Goal: Information Seeking & Learning: Learn about a topic

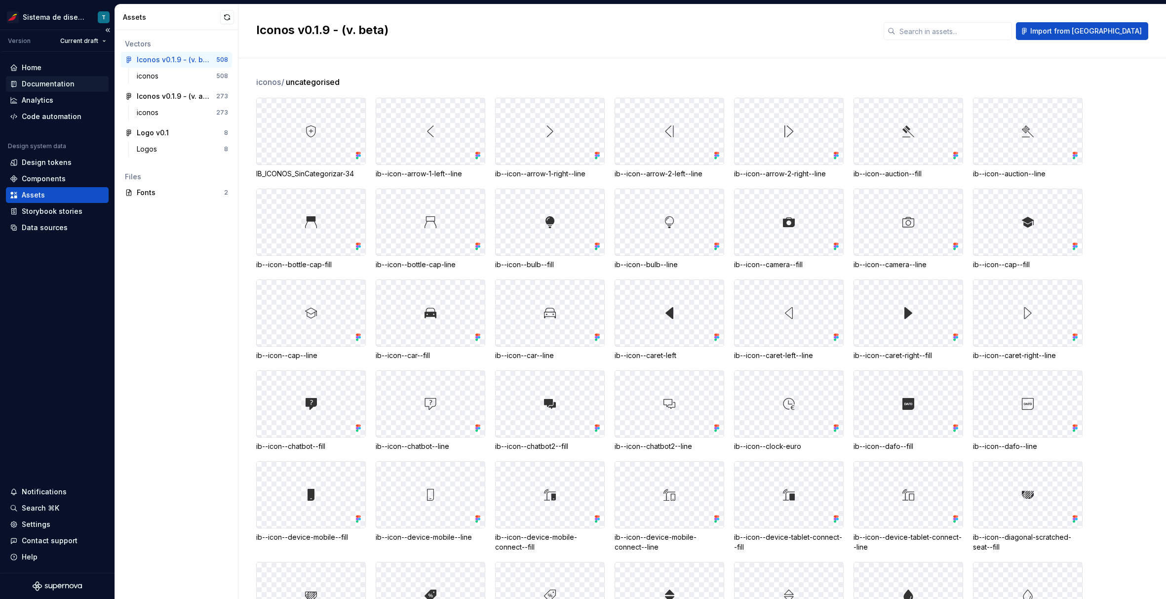
click at [60, 82] on div "Documentation" at bounding box center [48, 84] width 53 height 10
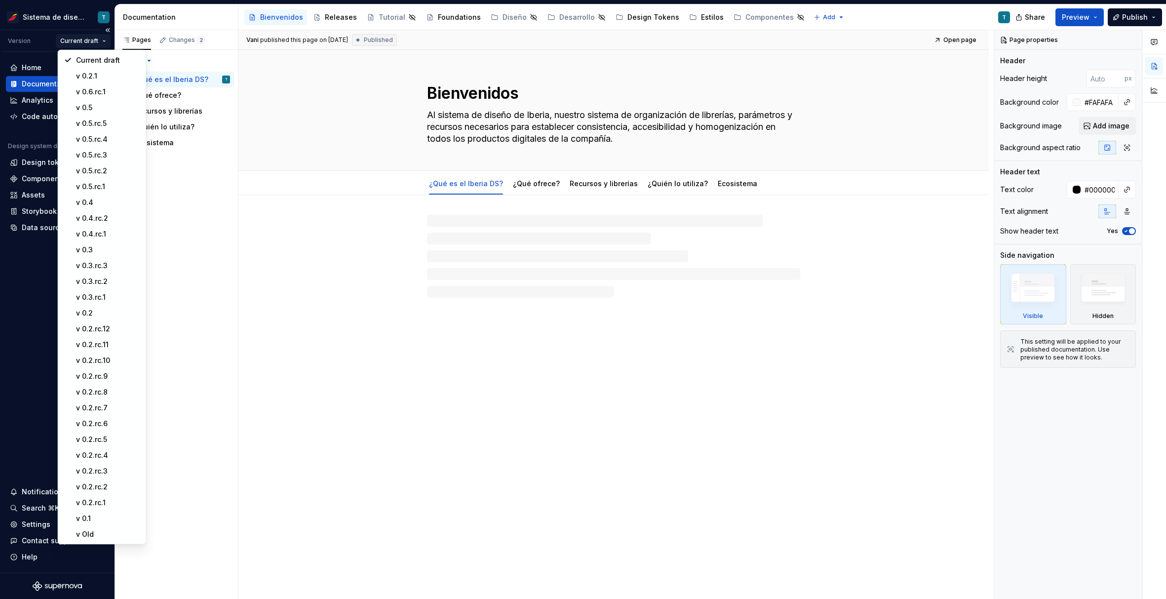
click at [100, 41] on html "Sistema de diseño Iberia T Version Current draft Home Documentation Analytics C…" at bounding box center [583, 299] width 1166 height 599
click at [102, 105] on div "v 0.5" at bounding box center [108, 108] width 64 height 10
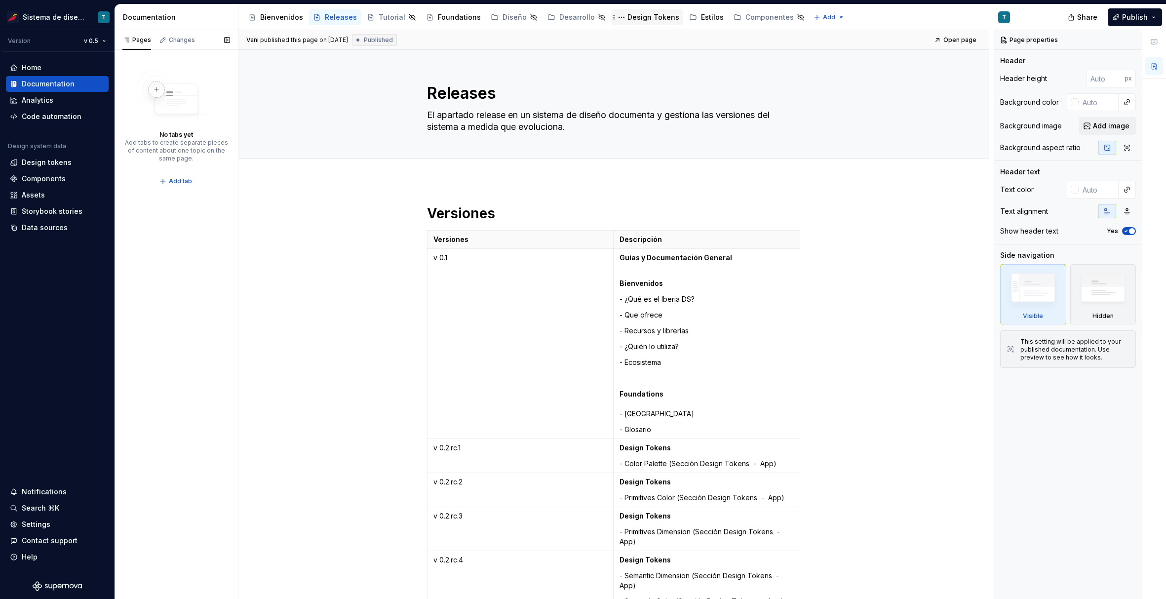
click at [638, 19] on div "Design Tokens" at bounding box center [654, 17] width 52 height 10
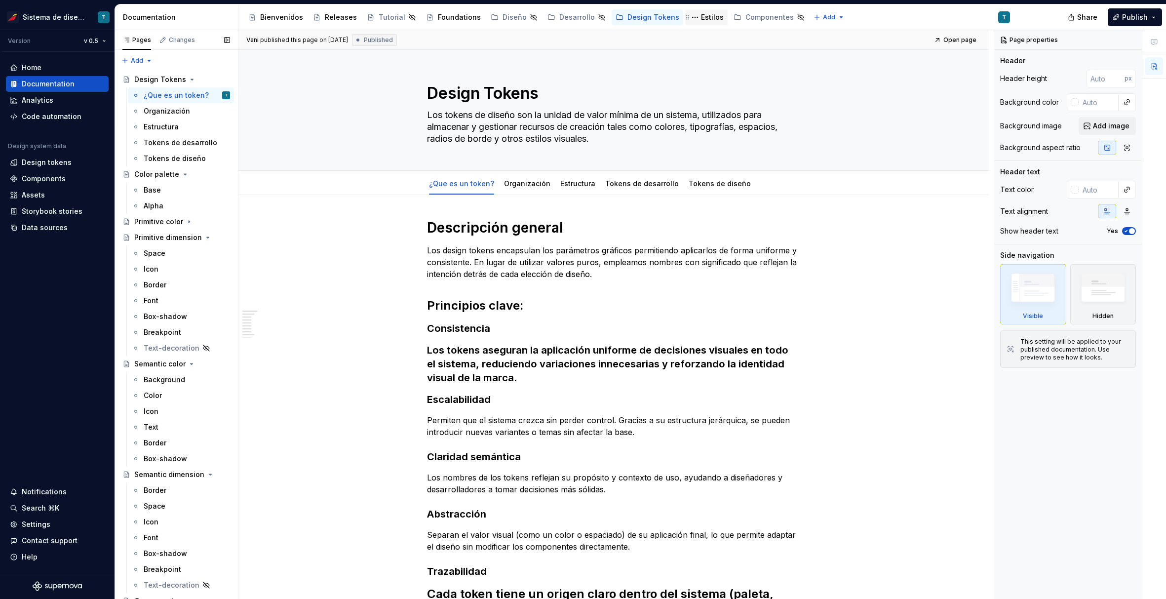
click at [701, 20] on div "Estilos" at bounding box center [712, 17] width 23 height 10
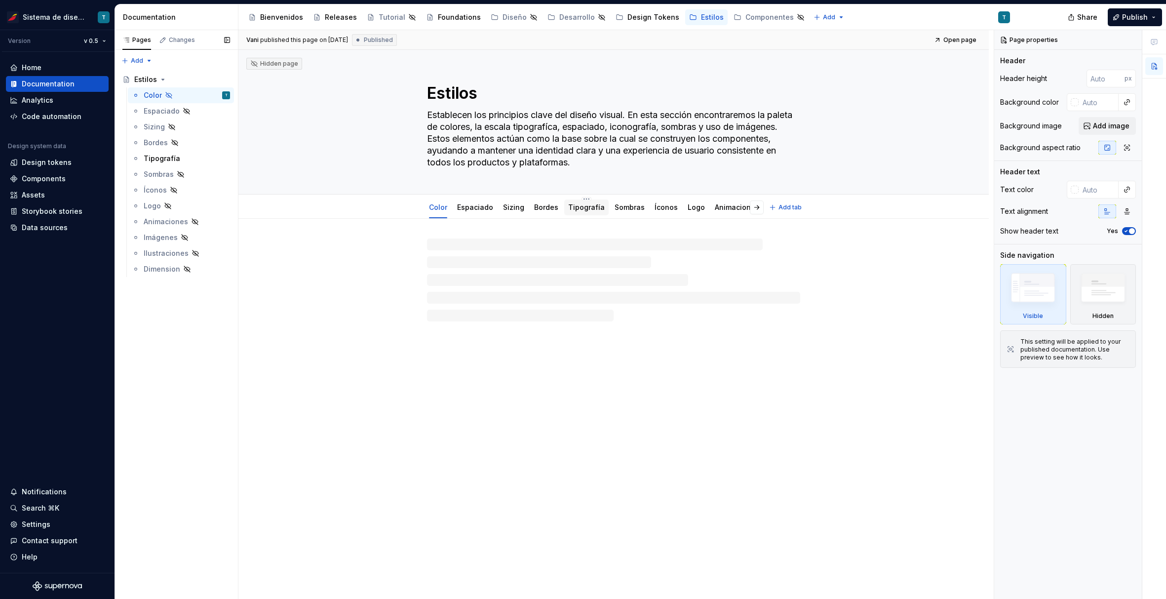
click at [591, 209] on link "Tipografía" at bounding box center [586, 207] width 37 height 8
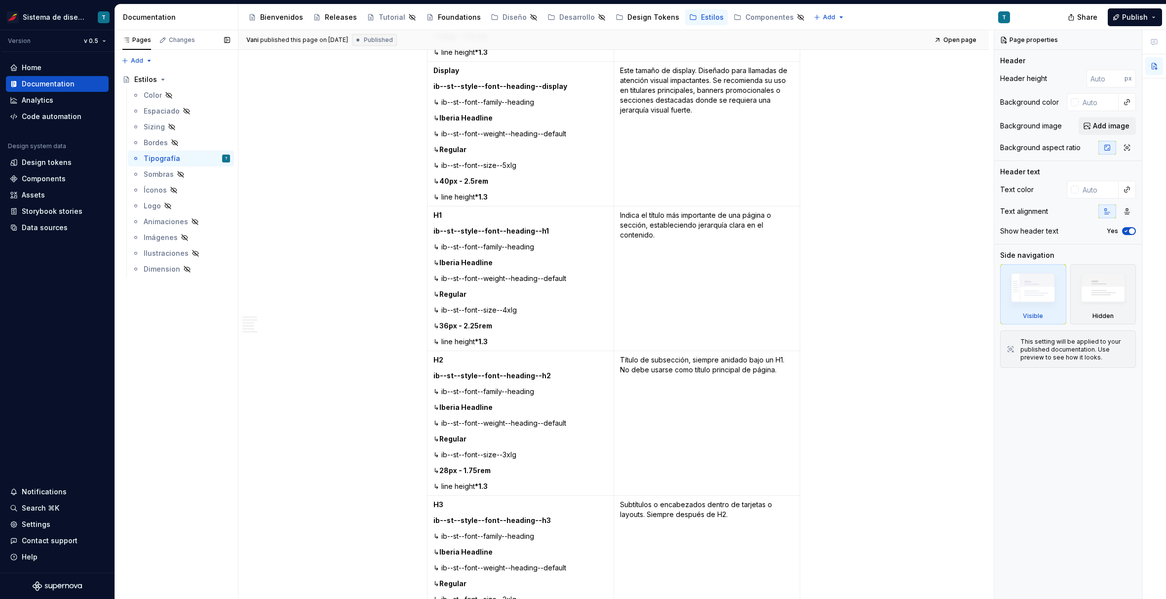
scroll to position [444, 0]
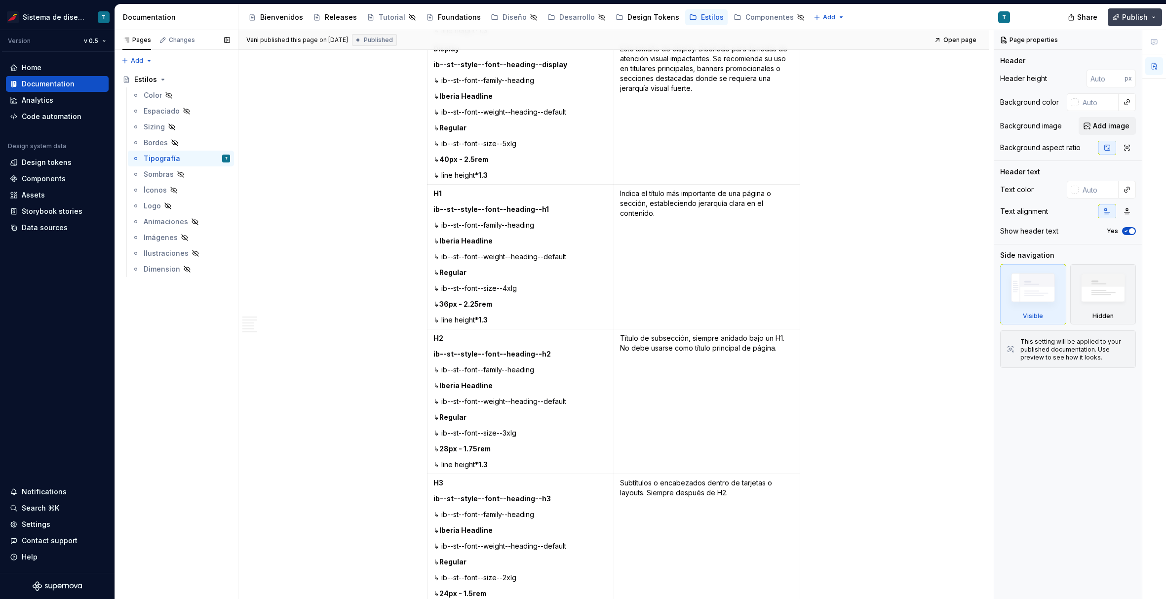
click at [1129, 17] on span "Publish" at bounding box center [1135, 17] width 26 height 10
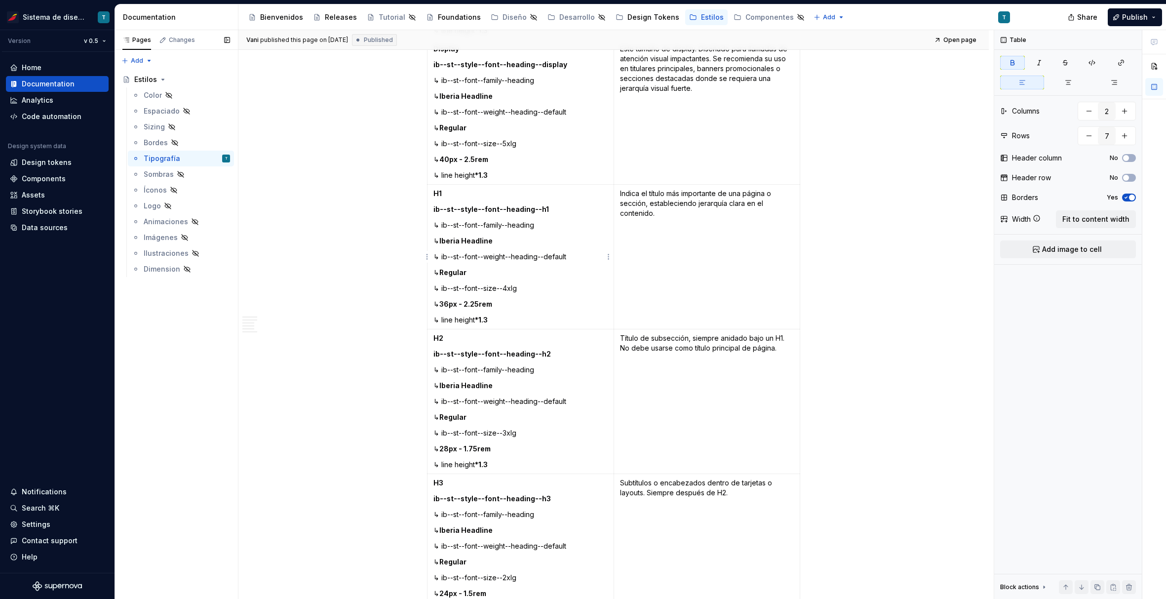
click at [544, 272] on p "↳ Regular" at bounding box center [521, 273] width 174 height 10
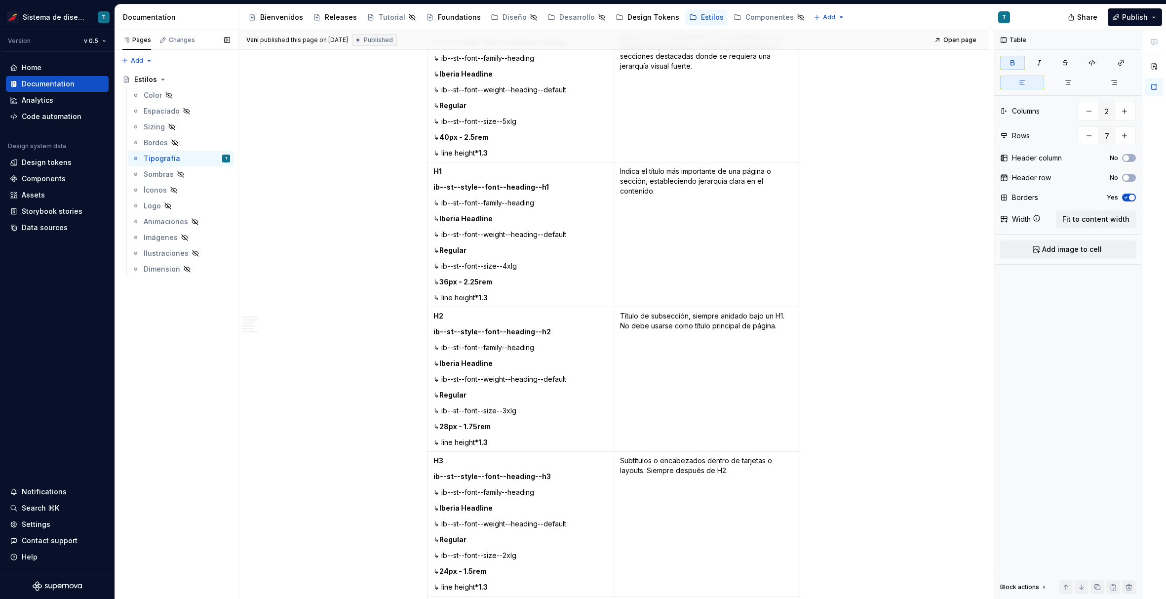
scroll to position [522, 0]
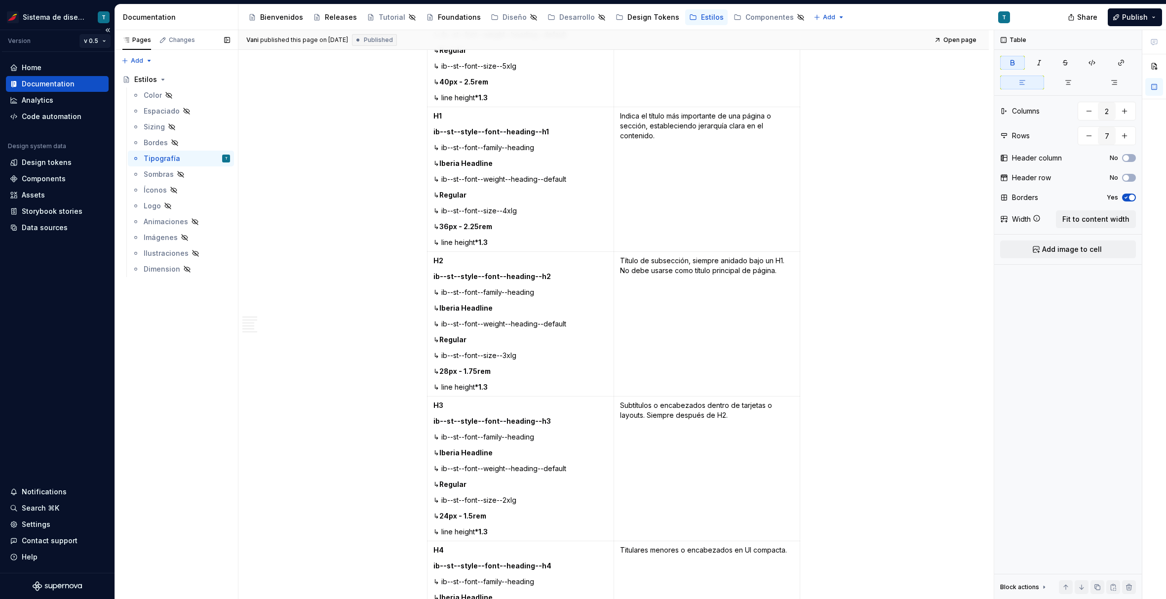
click at [94, 42] on html "Sistema de diseño Iberia T Version v 0.5 Home Documentation Analytics Code auto…" at bounding box center [583, 299] width 1166 height 599
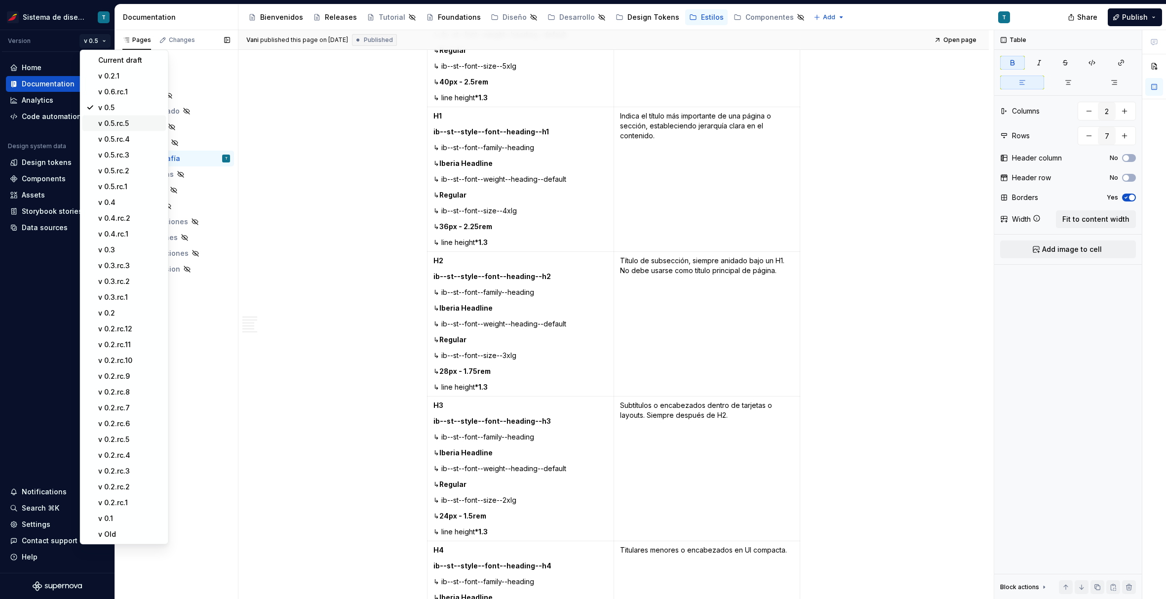
click at [123, 121] on div "v 0.5.rc.5" at bounding box center [130, 124] width 64 height 10
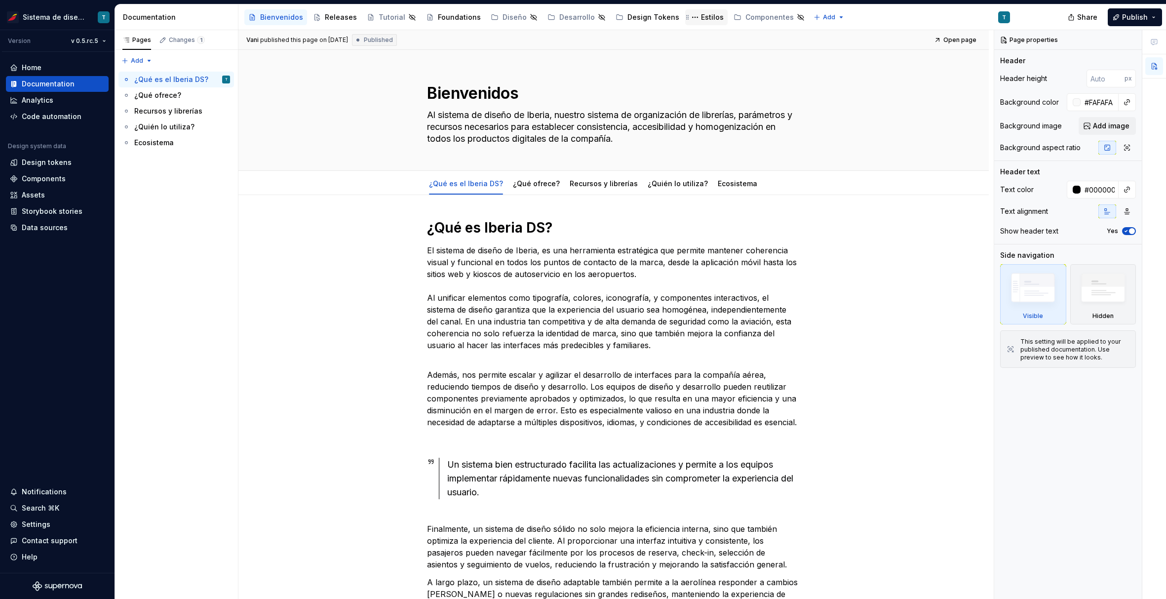
click at [701, 16] on div "Estilos" at bounding box center [712, 17] width 23 height 10
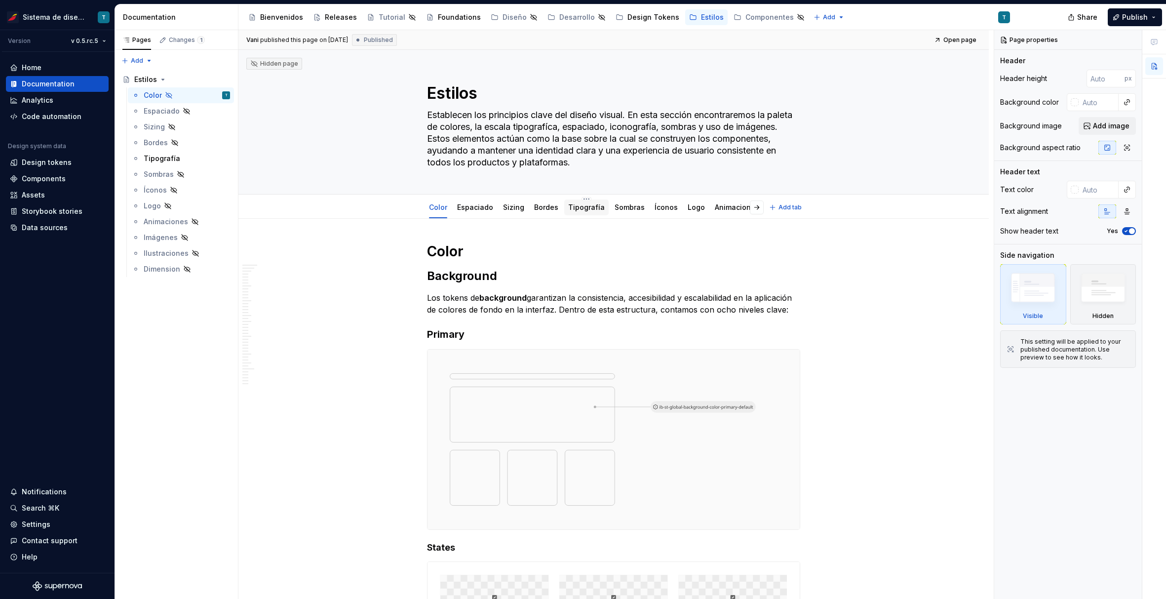
click at [580, 210] on link "Tipografía" at bounding box center [586, 207] width 37 height 8
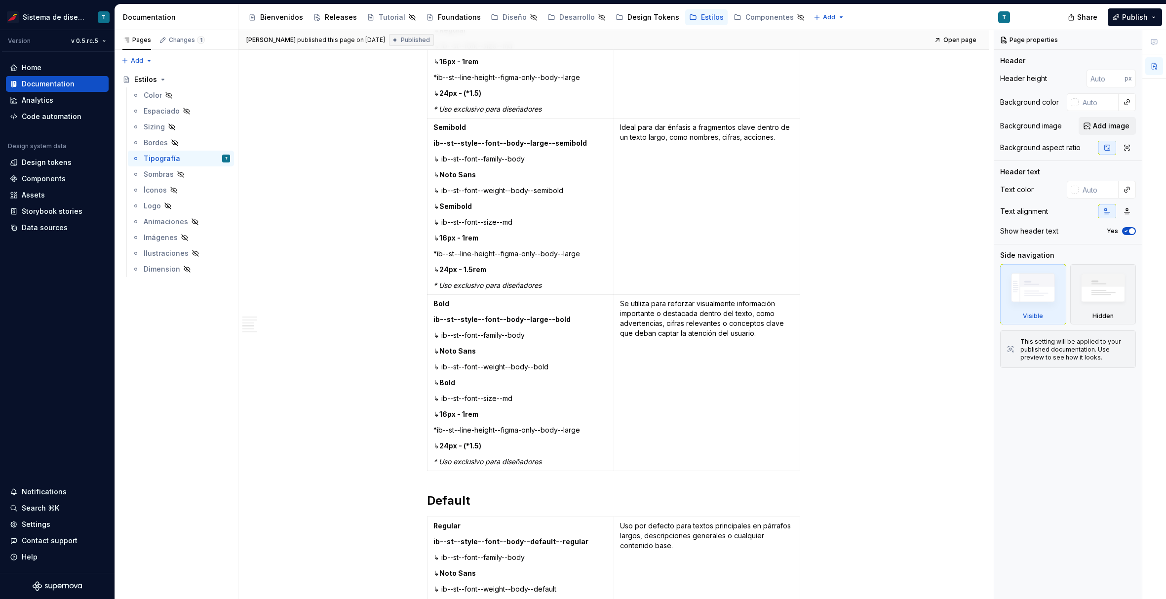
scroll to position [1745, 0]
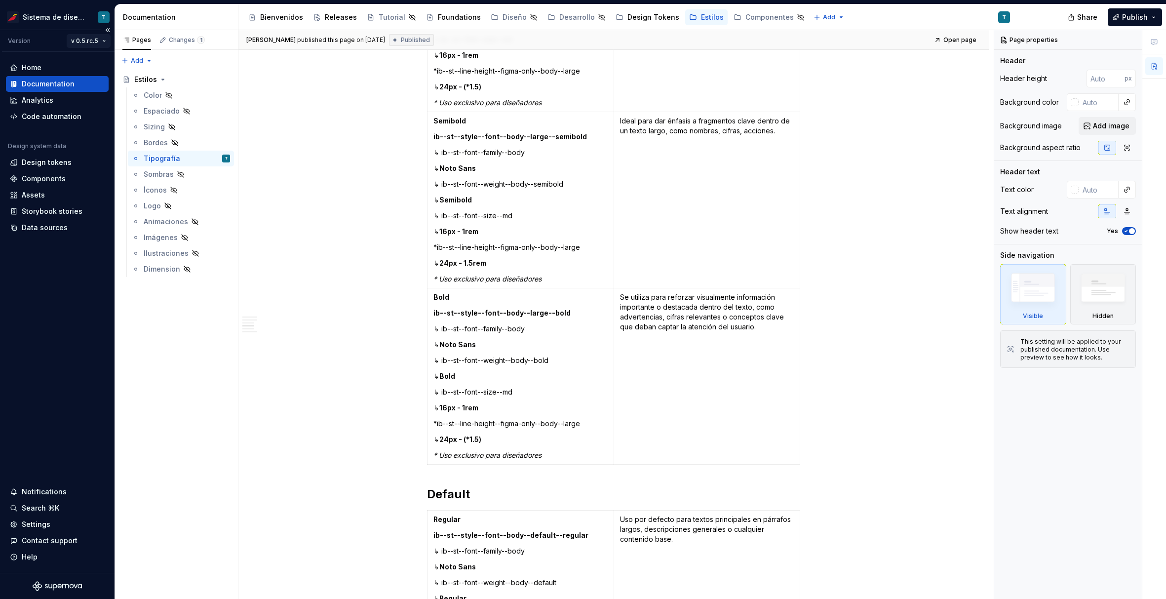
click at [87, 40] on html "Sistema de diseño Iberia T Version v 0.5.rc.5 Home Documentation Analytics Code…" at bounding box center [583, 299] width 1166 height 599
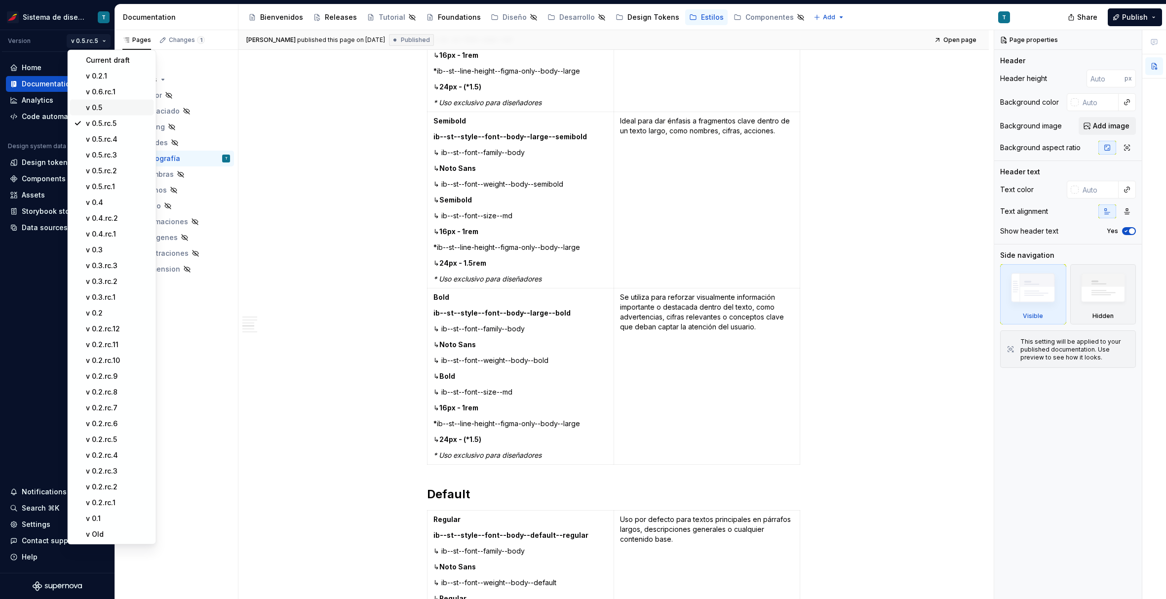
click at [101, 107] on div "v 0.5" at bounding box center [118, 108] width 64 height 10
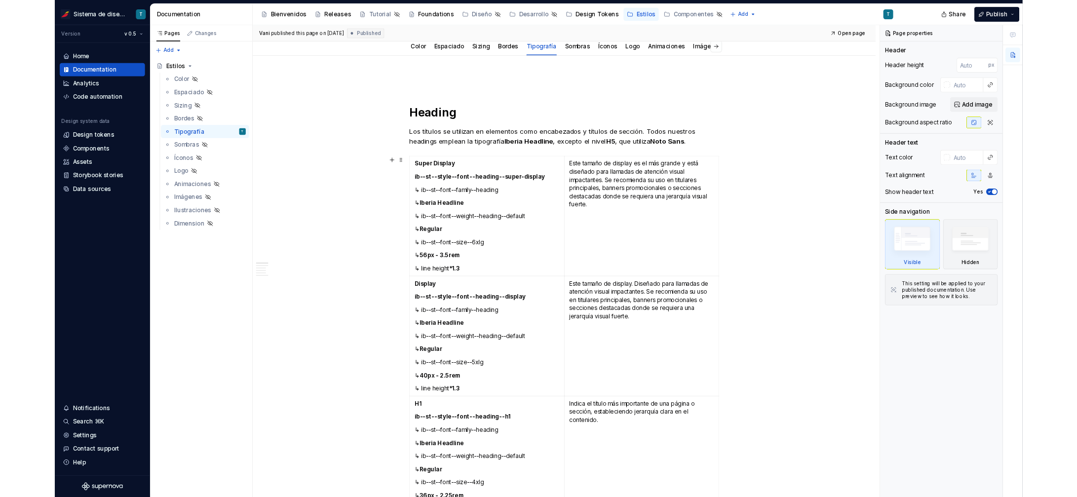
scroll to position [158, 0]
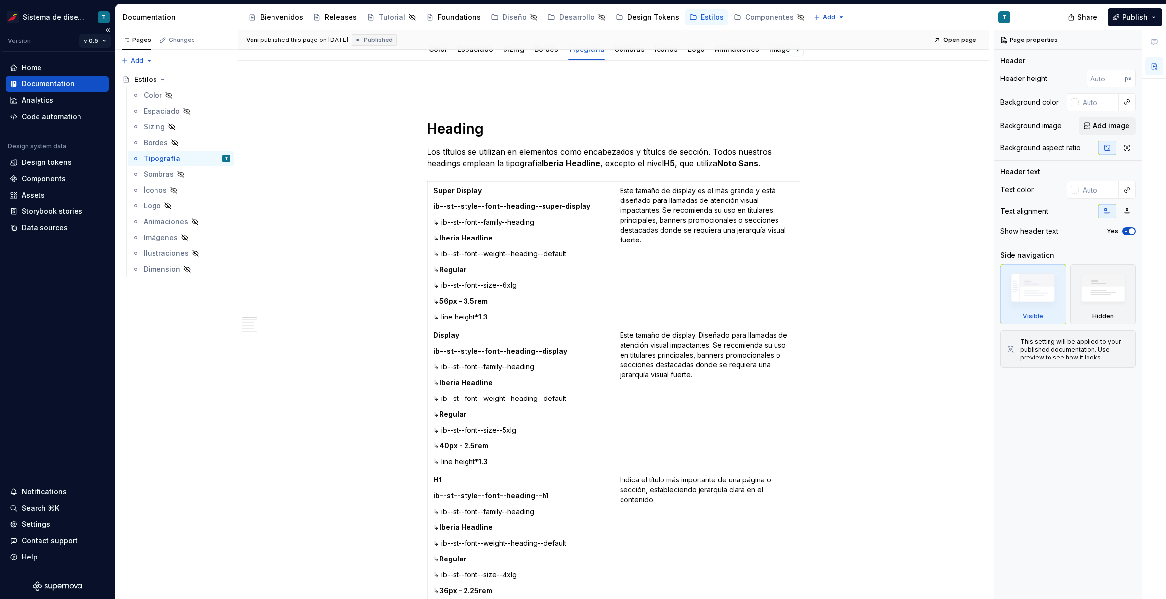
click at [95, 40] on html "Sistema de diseño Iberia T Version v 0.5 Home Documentation Analytics Code auto…" at bounding box center [583, 299] width 1166 height 599
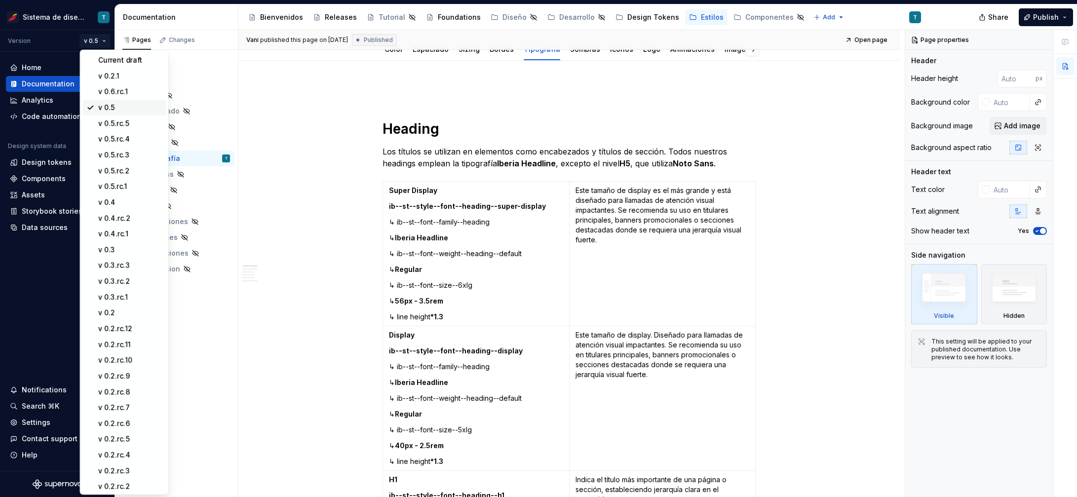
click at [110, 105] on div "v 0.5" at bounding box center [130, 108] width 64 height 10
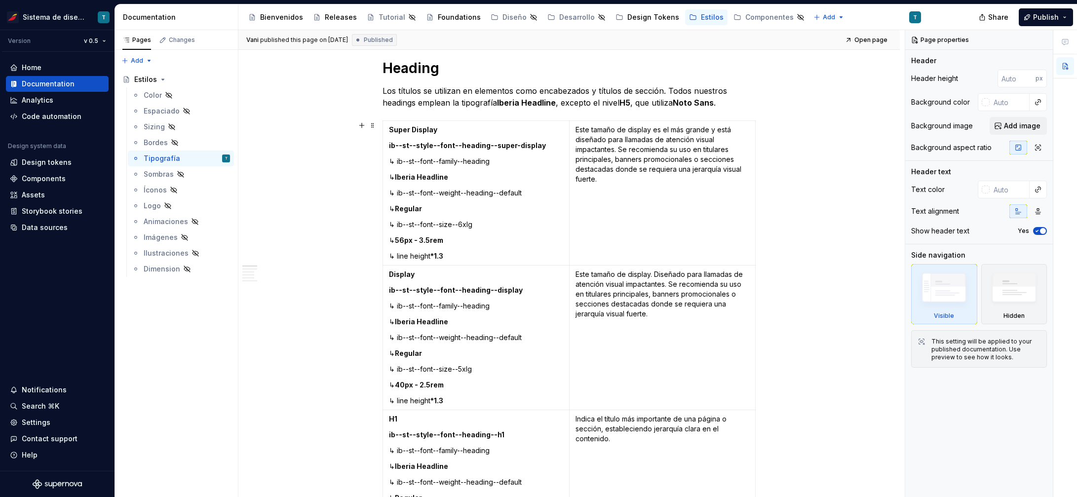
scroll to position [225, 0]
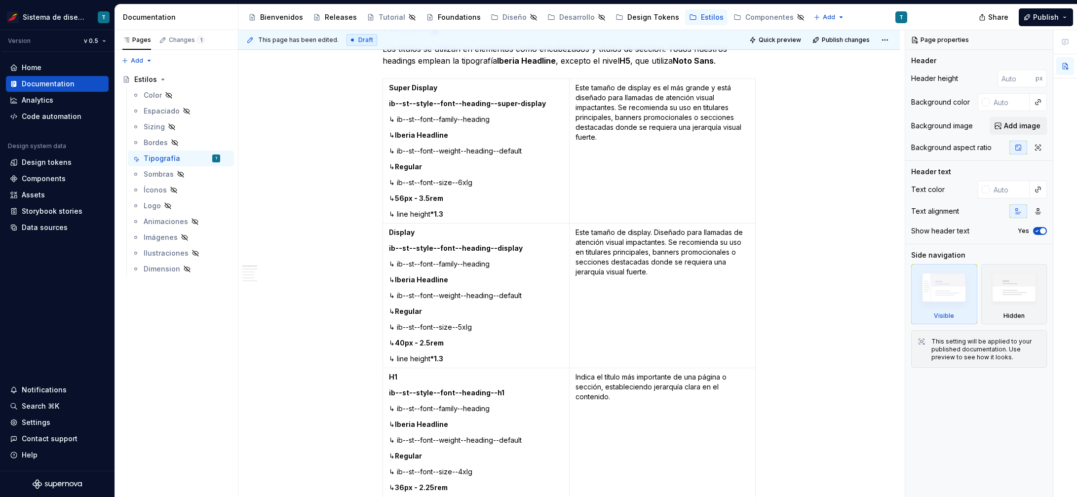
type textarea "*"
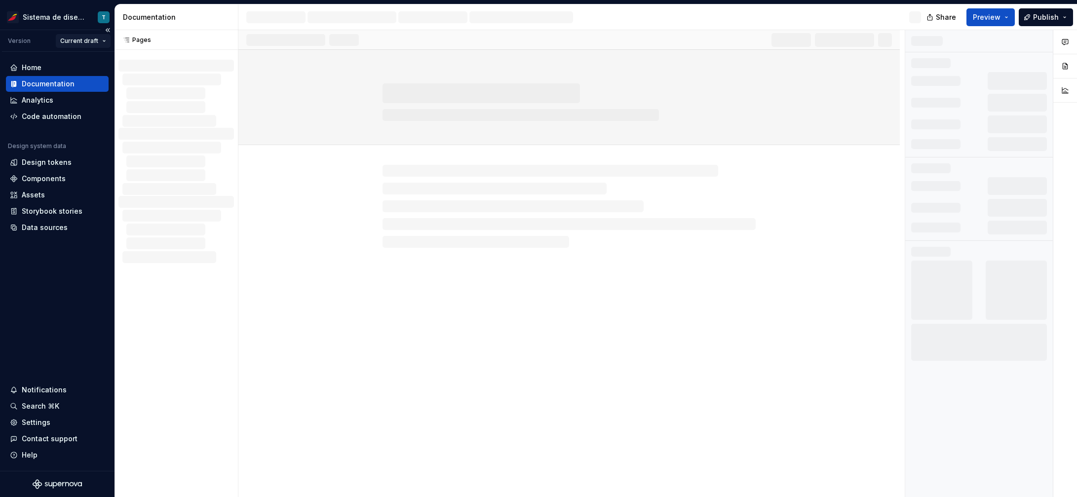
click at [97, 40] on html "Sistema de diseño Iberia T Version Current draft Home Documentation Analytics C…" at bounding box center [538, 248] width 1077 height 497
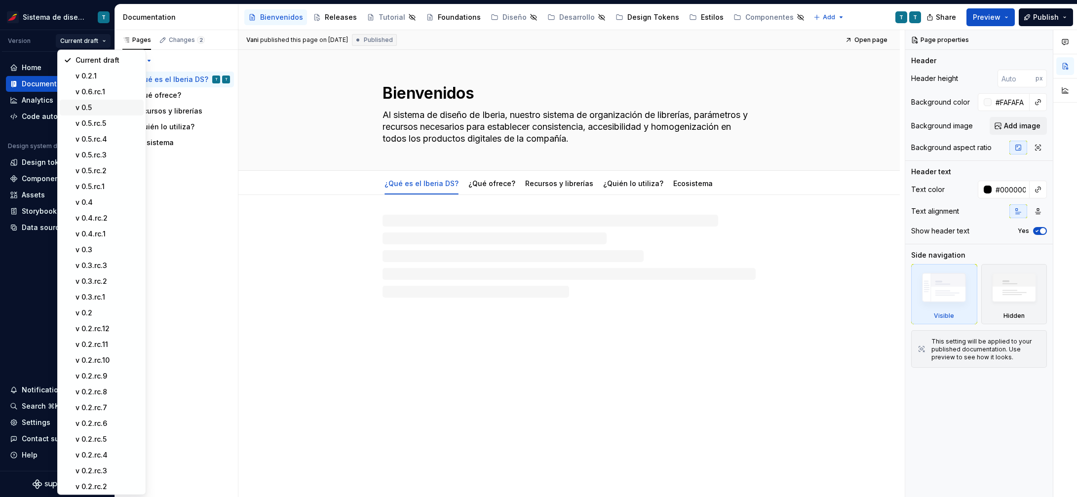
click at [90, 110] on div "v 0.5" at bounding box center [108, 108] width 64 height 10
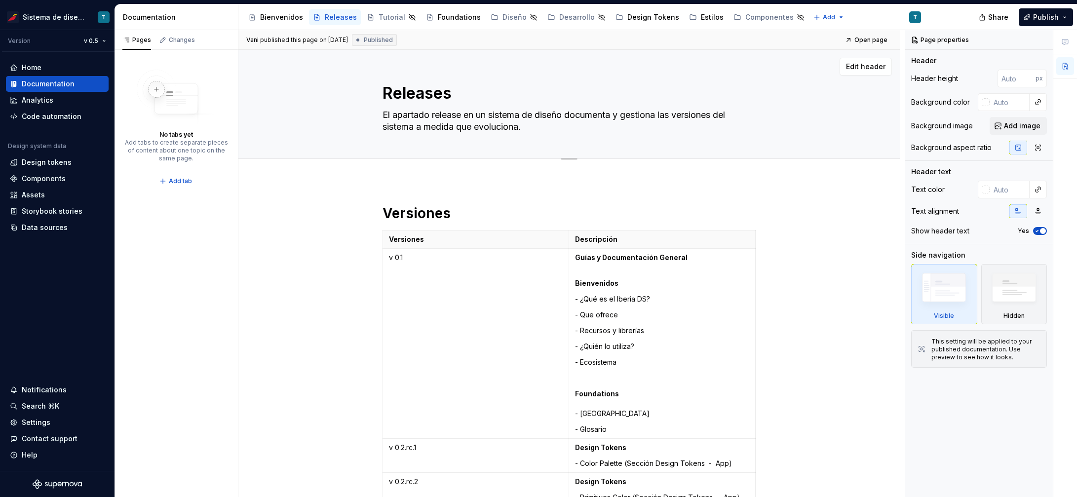
scroll to position [28, 0]
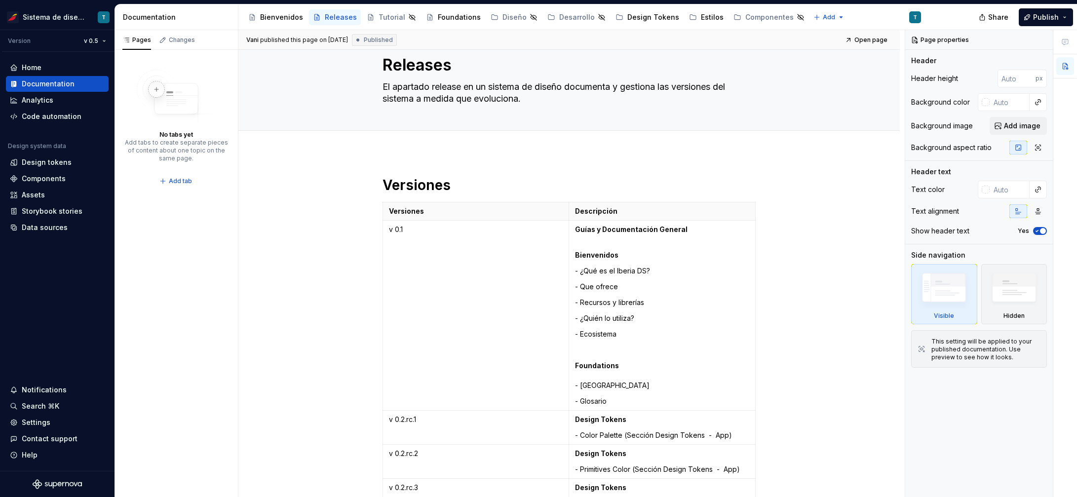
click at [689, 27] on div "Accessibility guide for tree Page tree. Navigate the tree with the arrow keys. …" at bounding box center [584, 17] width 691 height 26
click at [701, 17] on div "Estilos" at bounding box center [712, 17] width 23 height 10
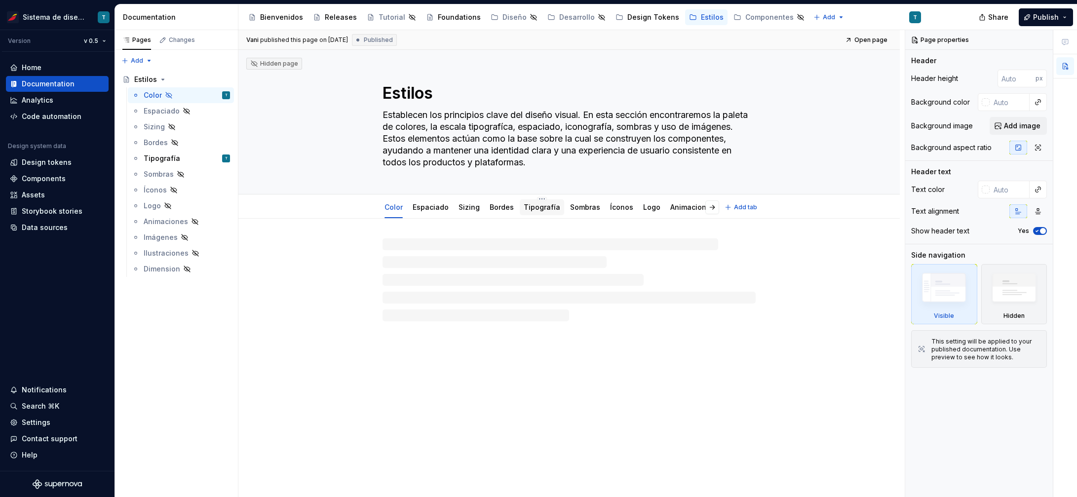
click at [531, 210] on link "Tipografía" at bounding box center [542, 207] width 37 height 8
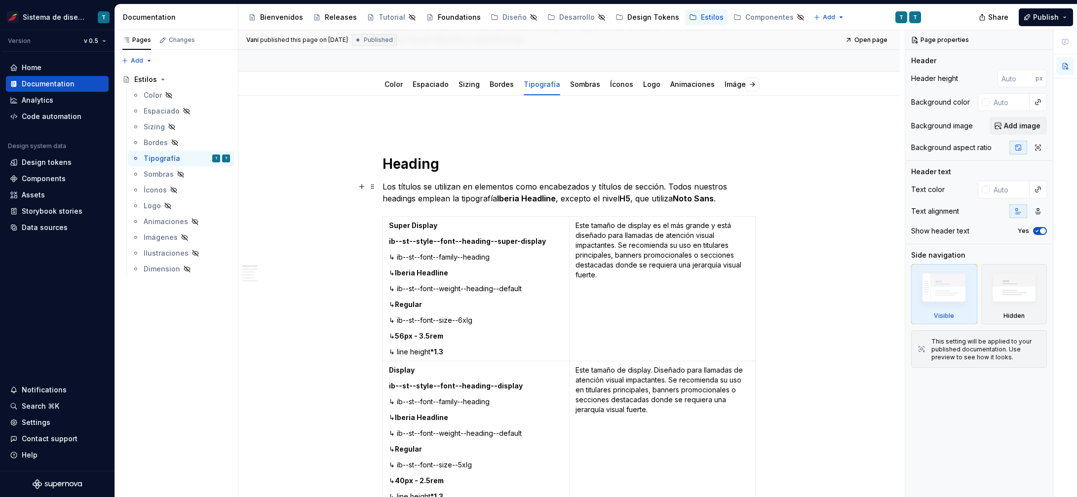
scroll to position [129, 0]
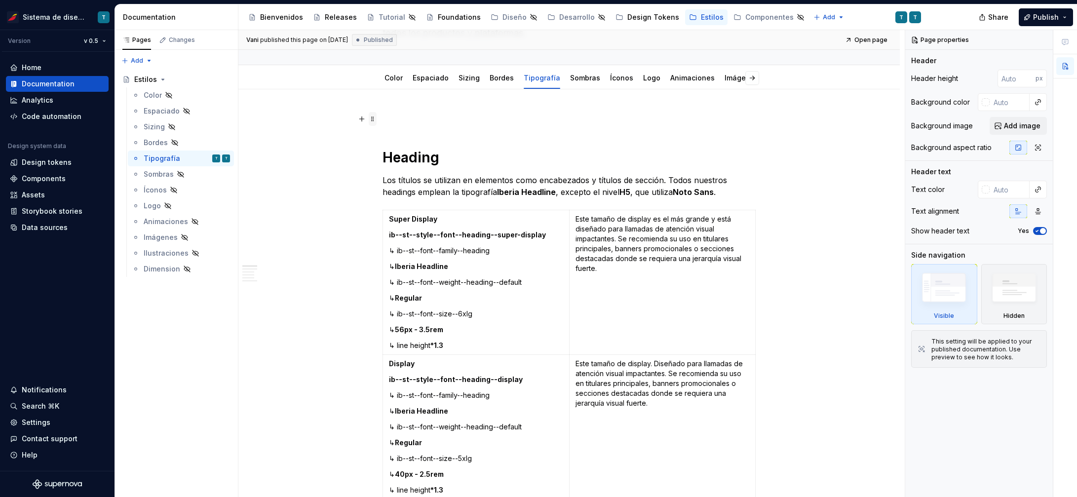
click at [373, 118] on span at bounding box center [373, 119] width 8 height 14
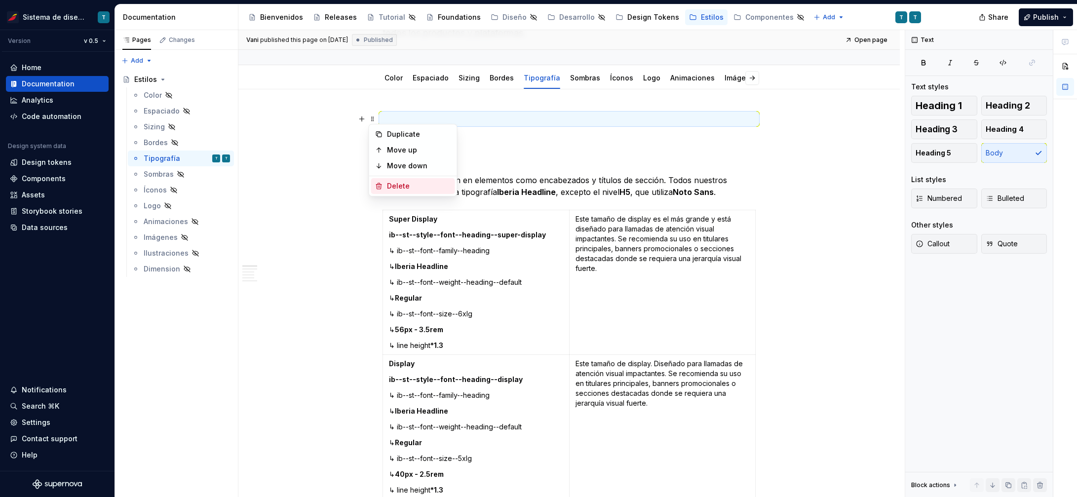
click at [378, 186] on icon at bounding box center [378, 186] width 5 height 6
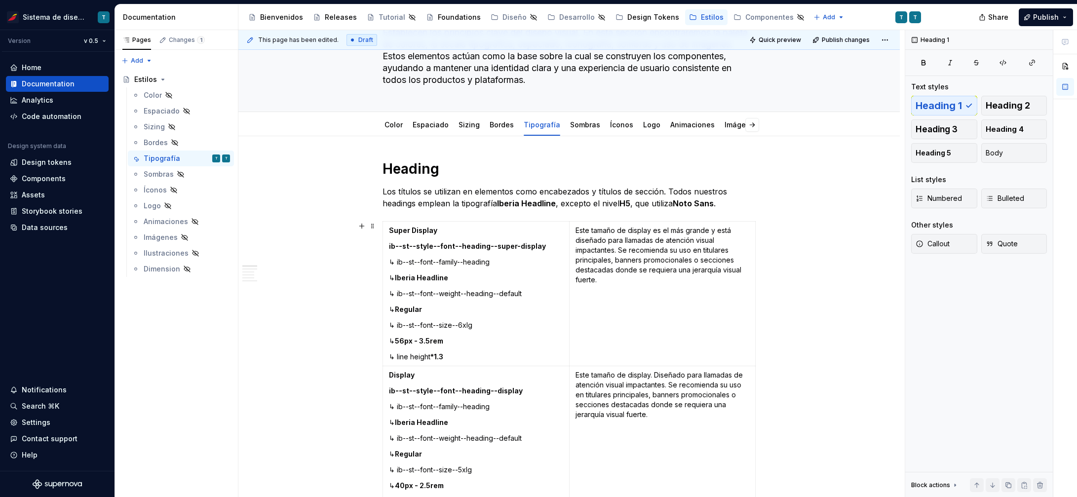
scroll to position [95, 0]
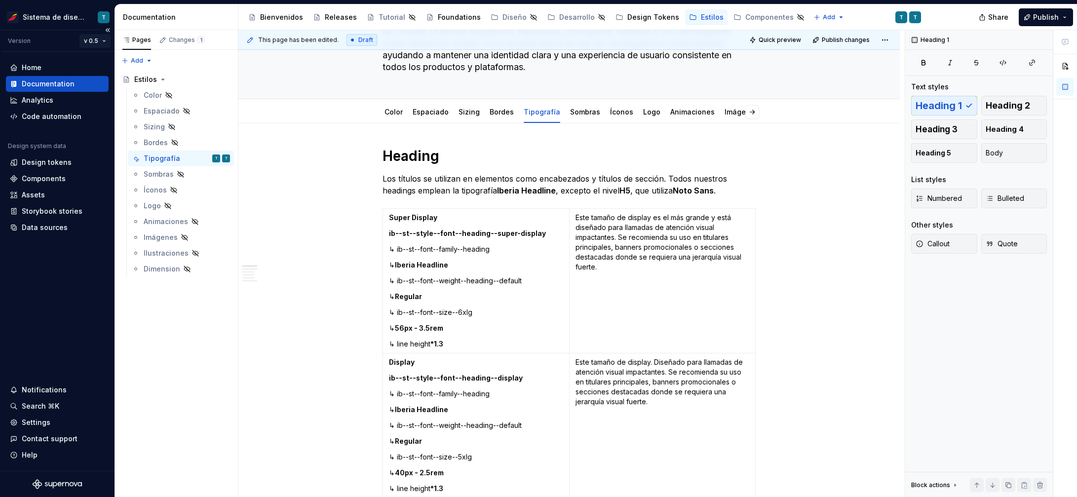
click at [102, 40] on html "Sistema de diseño Iberia T Version v 0.5 Home Documentation Analytics Code auto…" at bounding box center [538, 248] width 1077 height 497
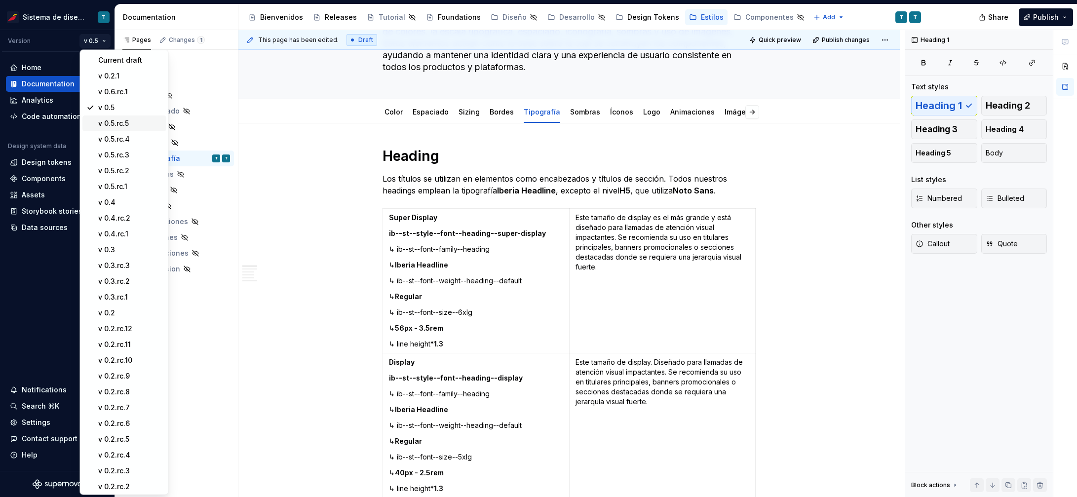
click at [129, 121] on div "v 0.5.rc.5" at bounding box center [130, 124] width 64 height 10
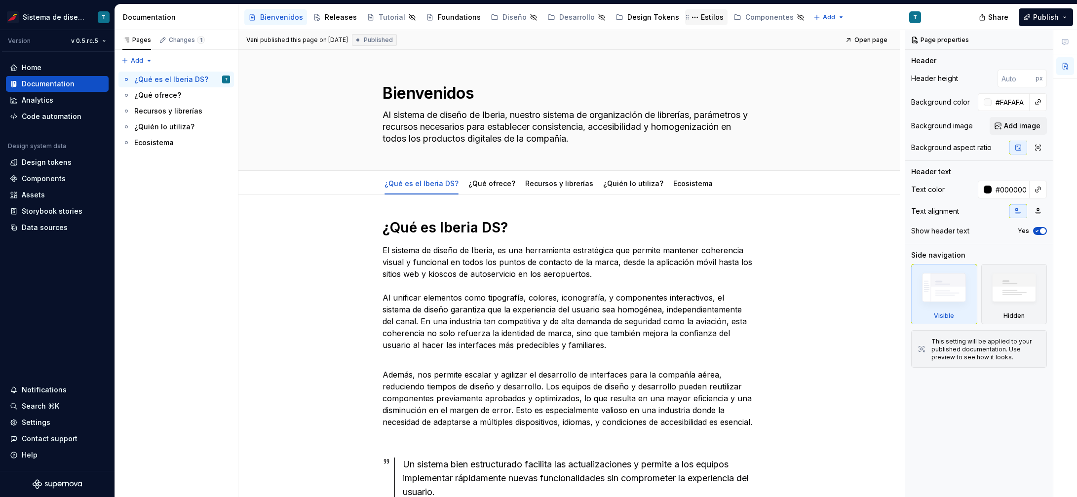
click at [701, 19] on div "Estilos" at bounding box center [712, 17] width 23 height 10
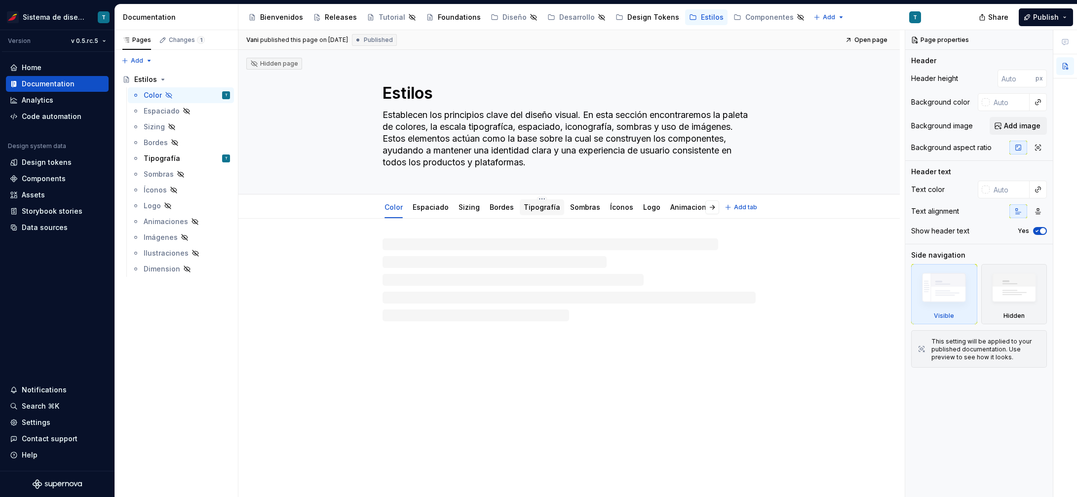
click at [542, 208] on link "Tipografía" at bounding box center [542, 207] width 37 height 8
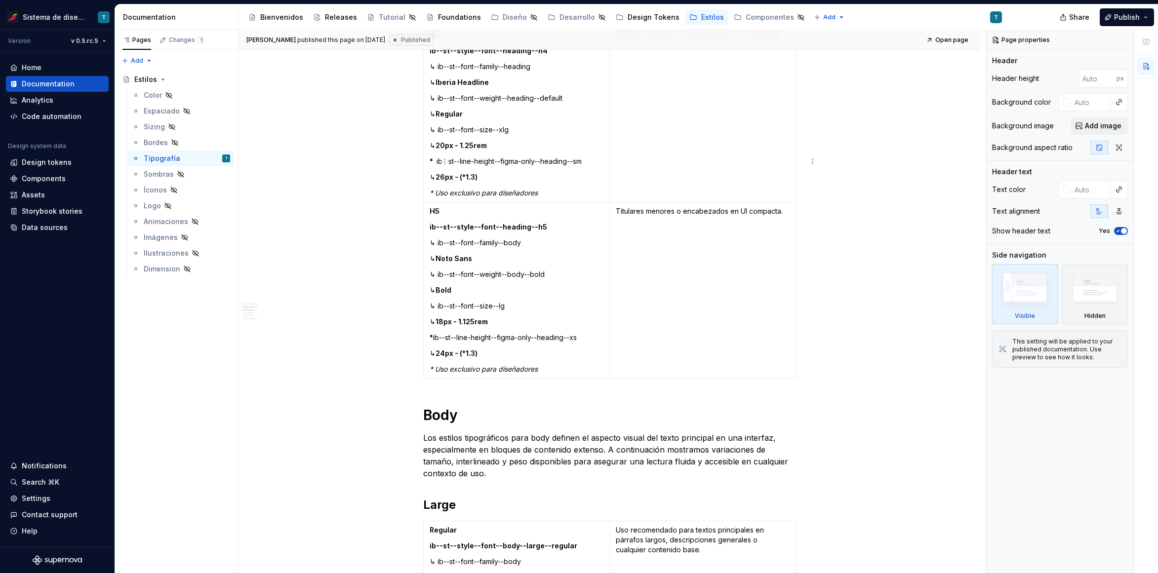
scroll to position [1112, 0]
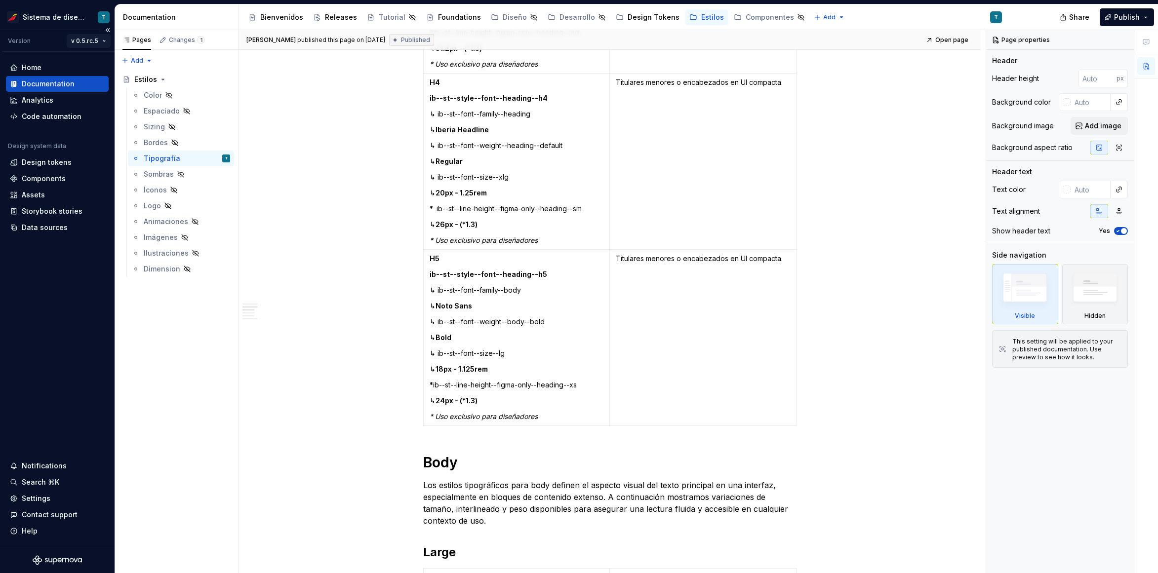
click at [91, 40] on html "Sistema de diseño Iberia T Version v 0.5.rc.5 Home Documentation Analytics Code…" at bounding box center [579, 286] width 1158 height 573
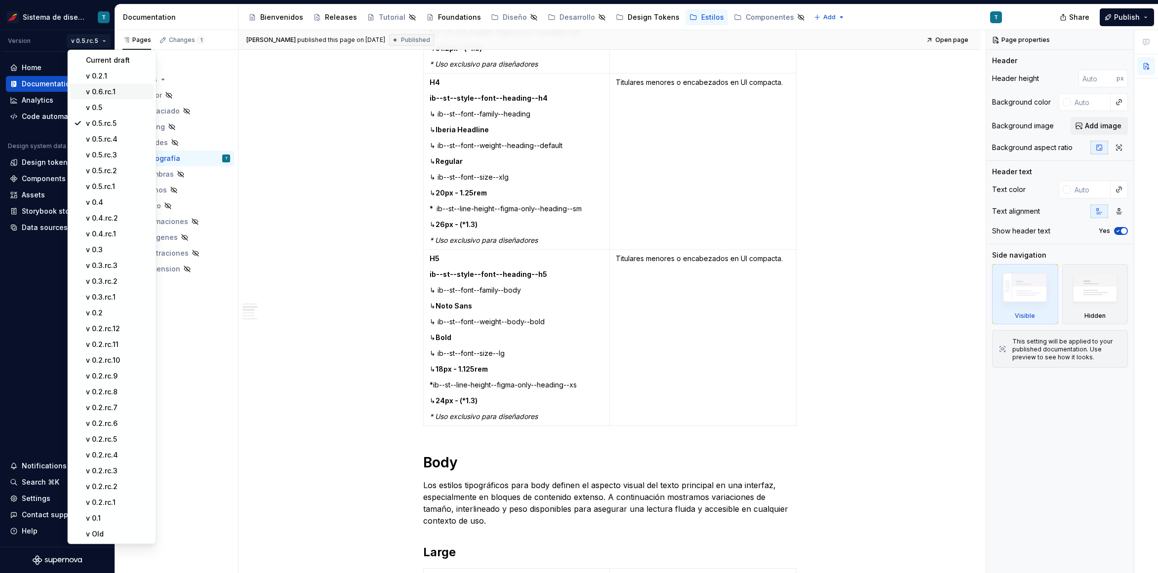
click at [97, 92] on div "v 0.6.rc.1" at bounding box center [118, 92] width 64 height 10
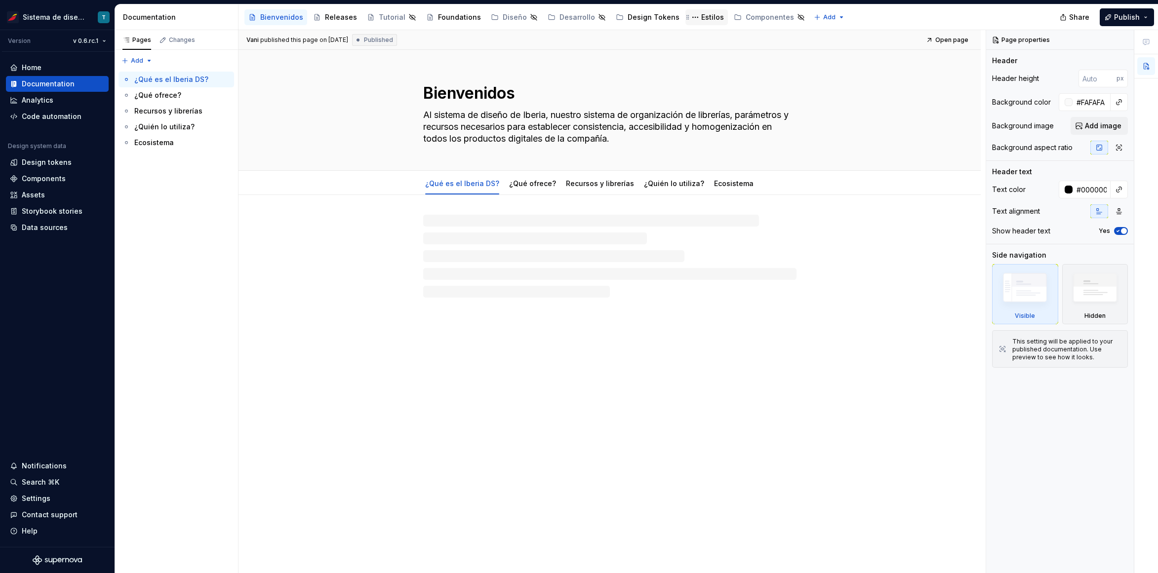
click at [701, 17] on div "Estilos" at bounding box center [712, 17] width 23 height 10
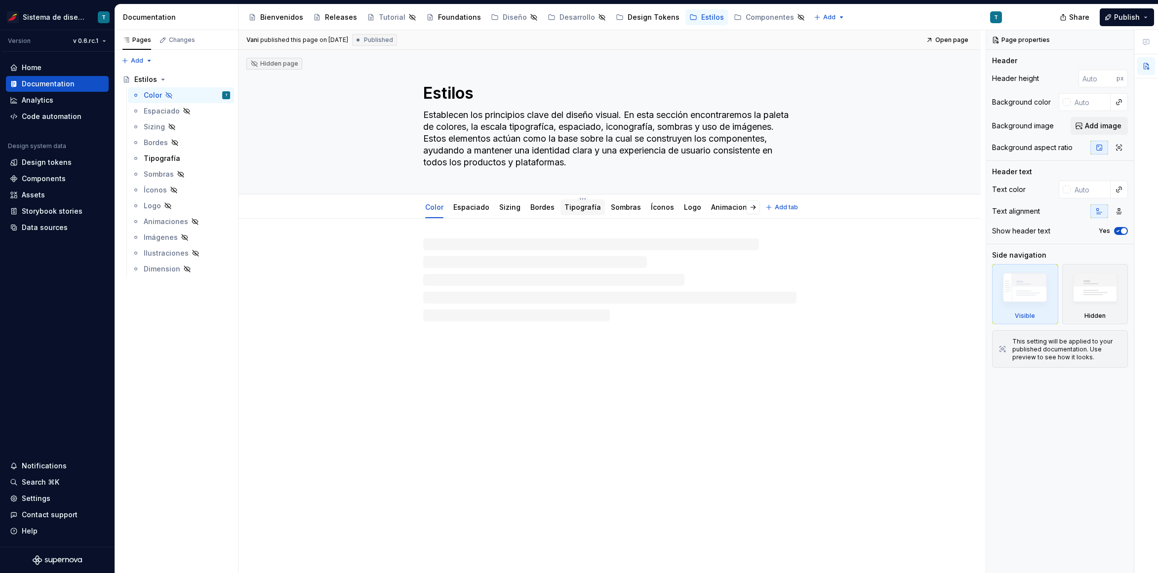
click at [573, 206] on link "Tipografía" at bounding box center [582, 207] width 37 height 8
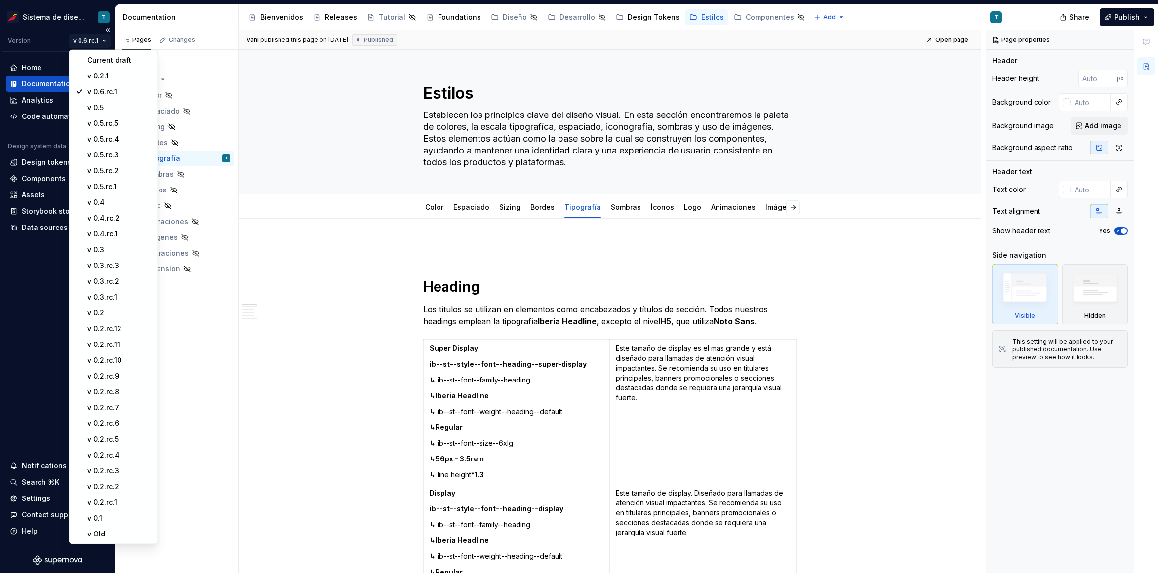
click at [92, 41] on html "Sistema de diseño Iberia T Version v 0.6.rc.1 Home Documentation Analytics Code…" at bounding box center [579, 286] width 1158 height 573
click at [108, 121] on div "v 0.5.rc.5" at bounding box center [119, 124] width 64 height 10
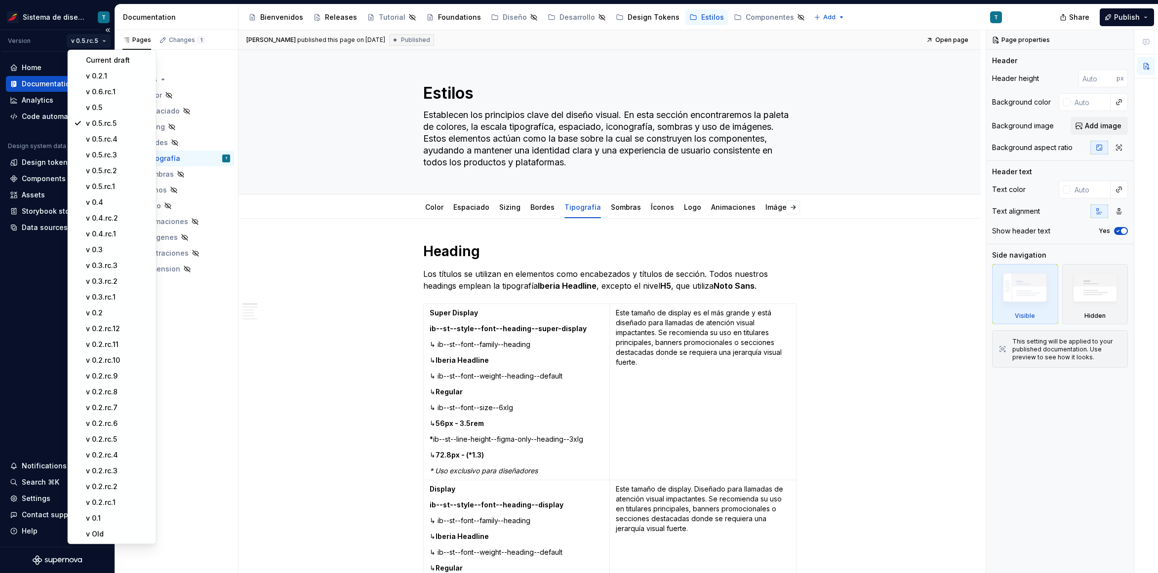
click at [81, 42] on html "Sistema de diseño Iberia T Version v 0.5.rc.5 Home Documentation Analytics Code…" at bounding box center [579, 286] width 1158 height 573
click at [90, 56] on div "Current draft" at bounding box center [118, 60] width 64 height 10
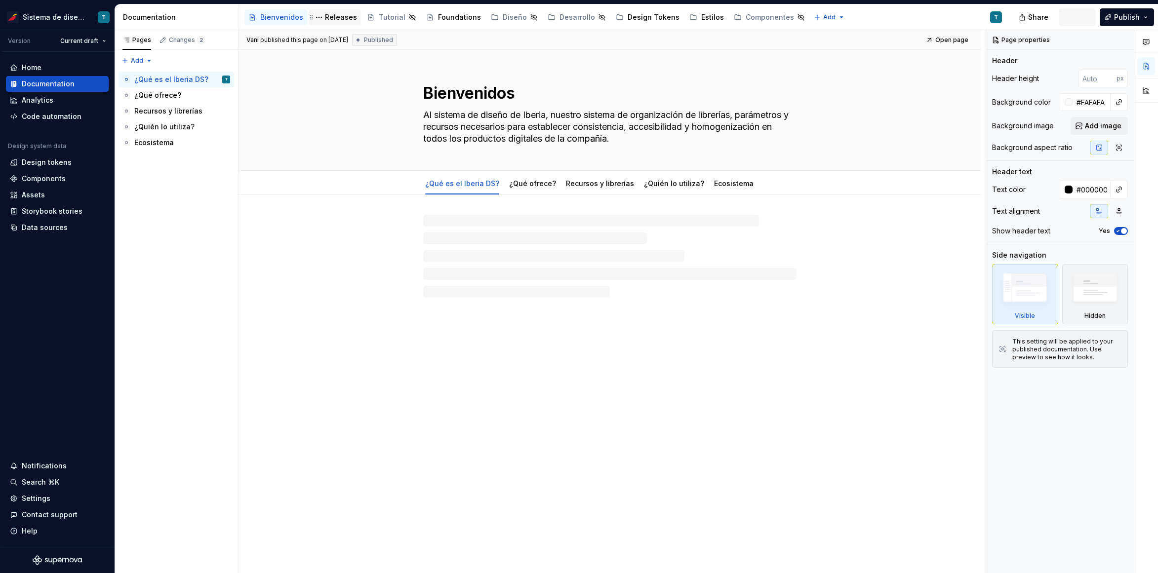
click at [335, 16] on div "Releases" at bounding box center [341, 17] width 32 height 10
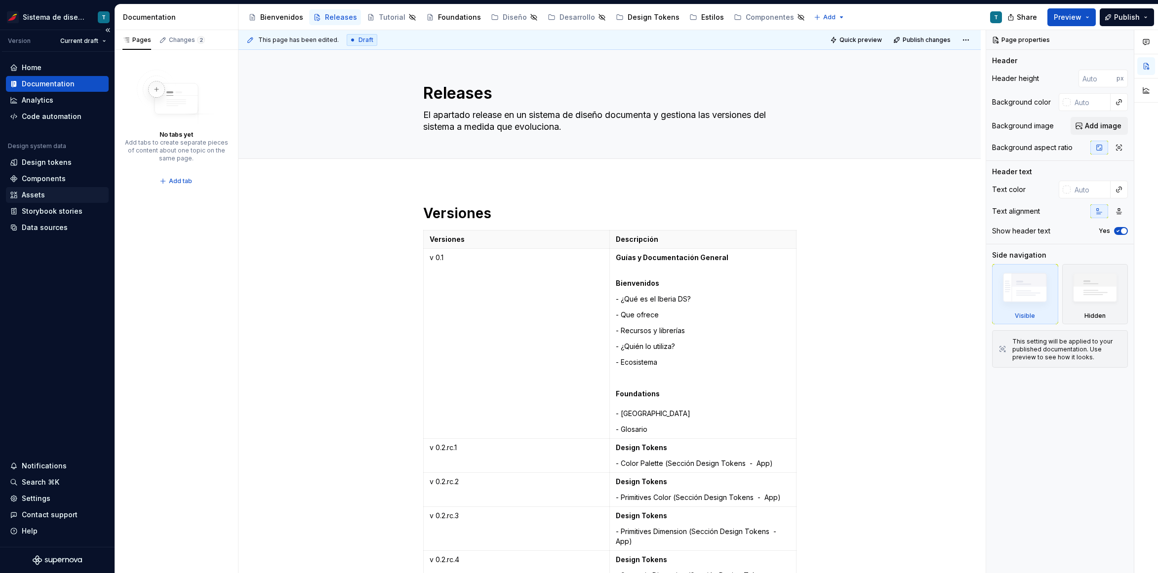
type textarea "*"
click at [36, 194] on div "Assets" at bounding box center [33, 195] width 23 height 10
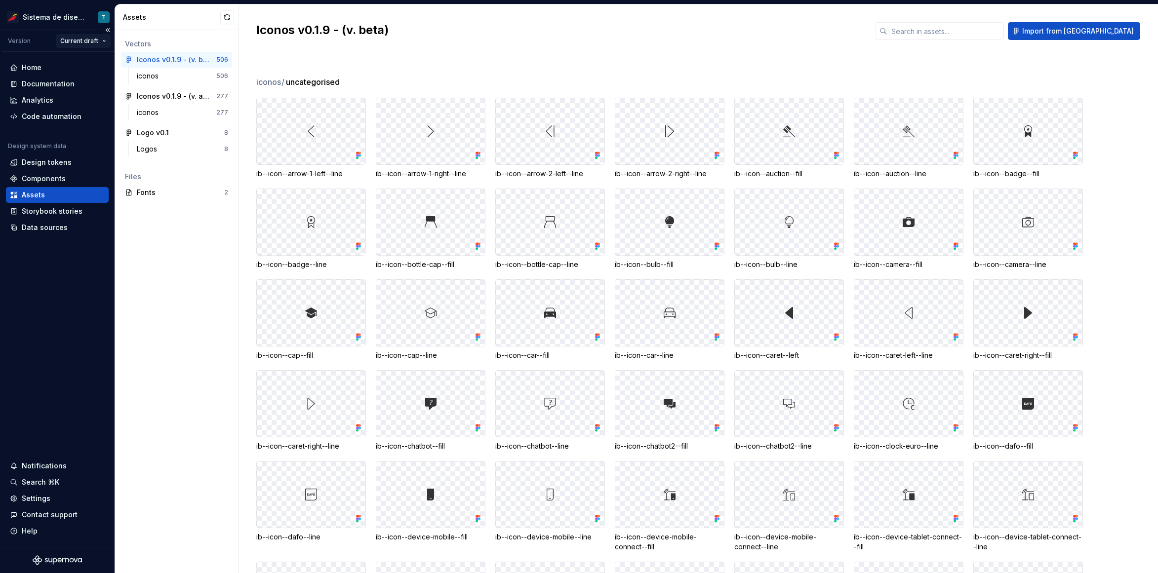
click at [93, 41] on html "Sistema de diseño Iberia T Version Current draft Home Documentation Analytics C…" at bounding box center [579, 286] width 1158 height 573
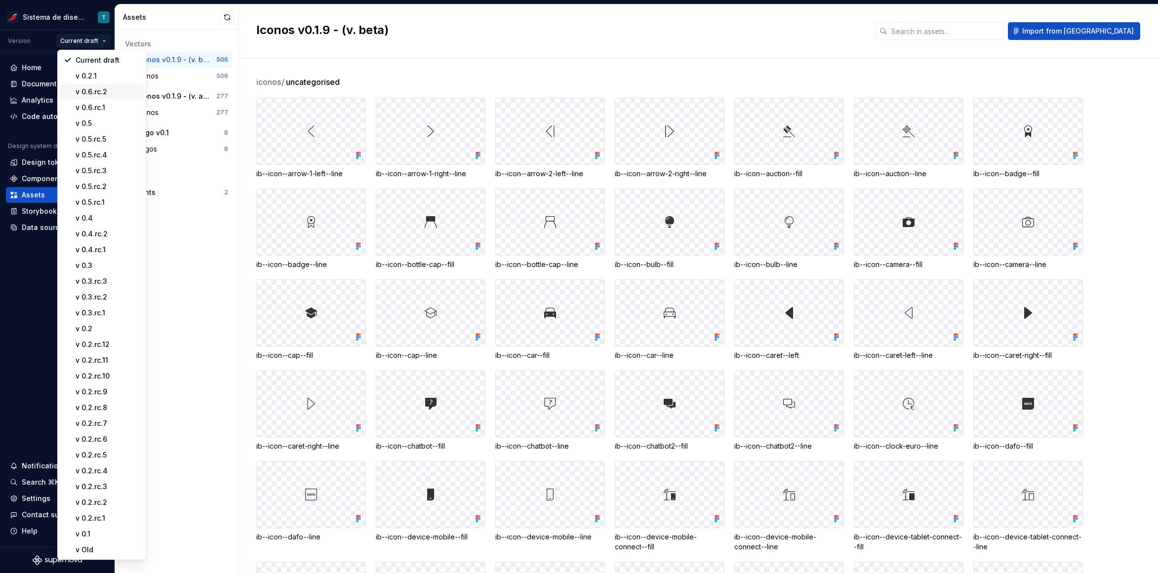
click at [103, 92] on div "v 0.6.rc.2" at bounding box center [108, 92] width 64 height 10
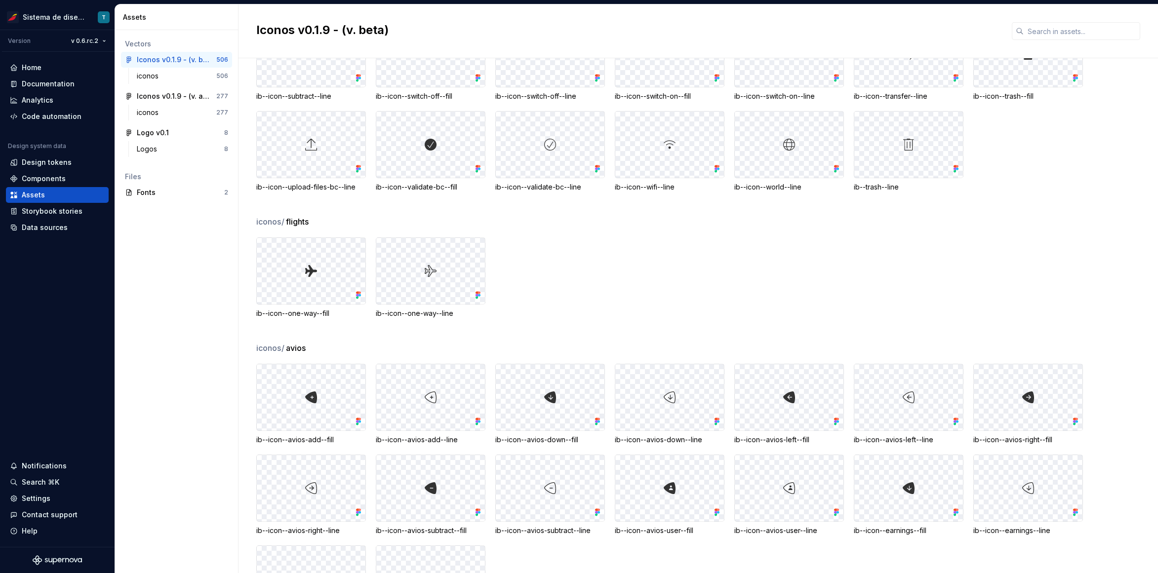
scroll to position [3818, 0]
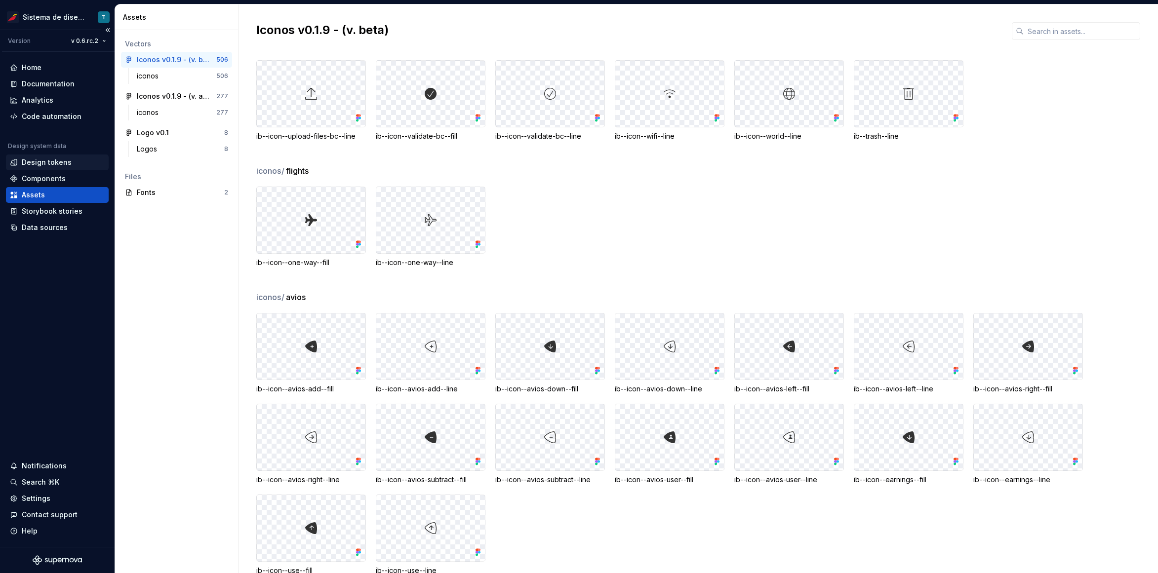
click at [64, 162] on div "Design tokens" at bounding box center [47, 163] width 50 height 10
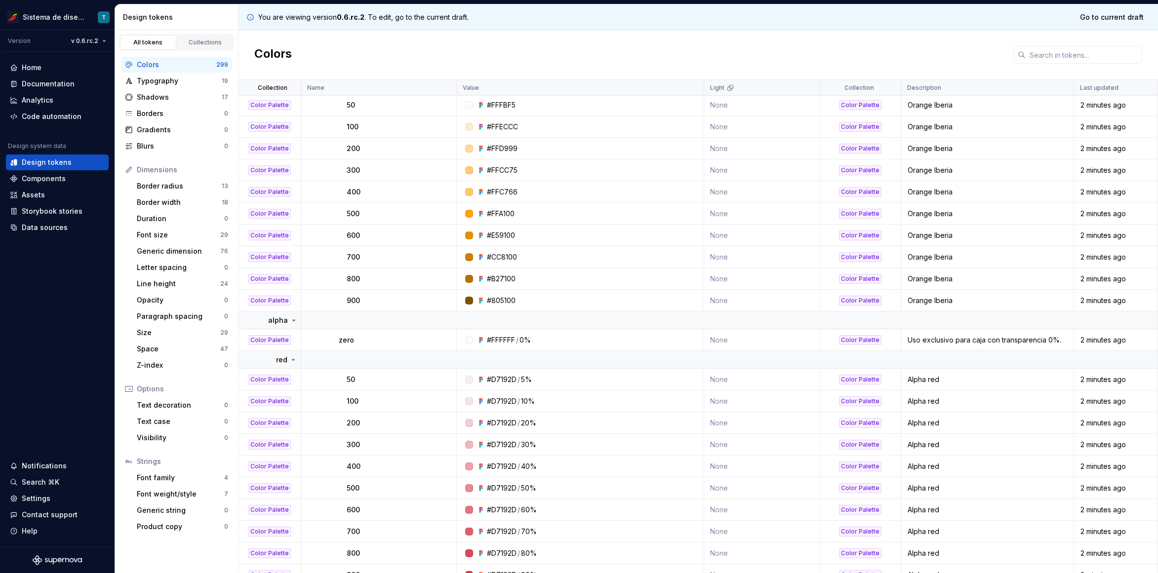
scroll to position [7127, 0]
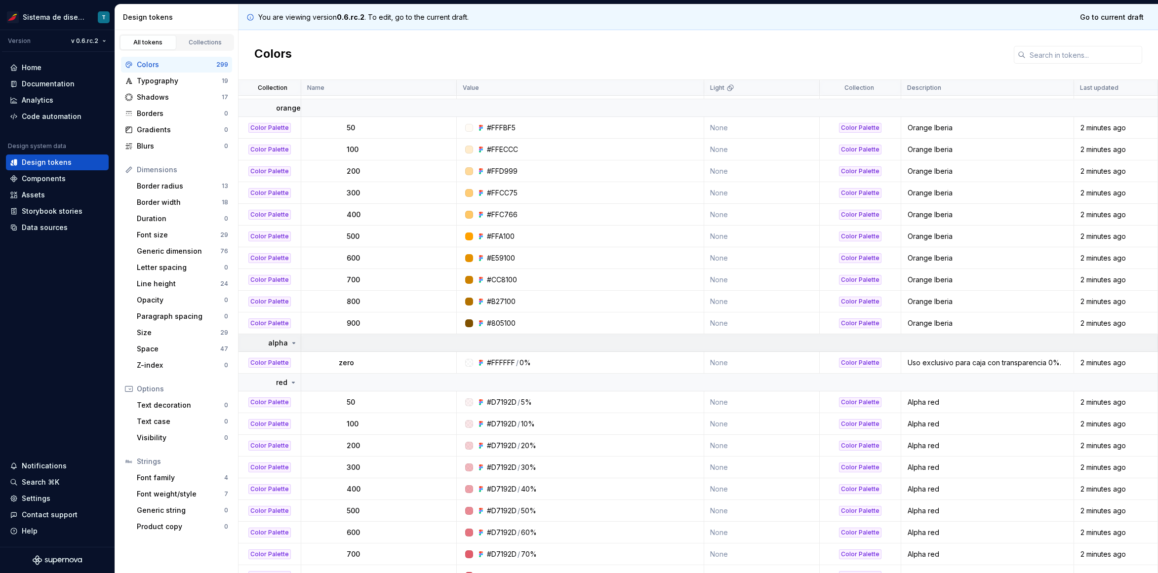
click at [440, 342] on td at bounding box center [729, 343] width 857 height 18
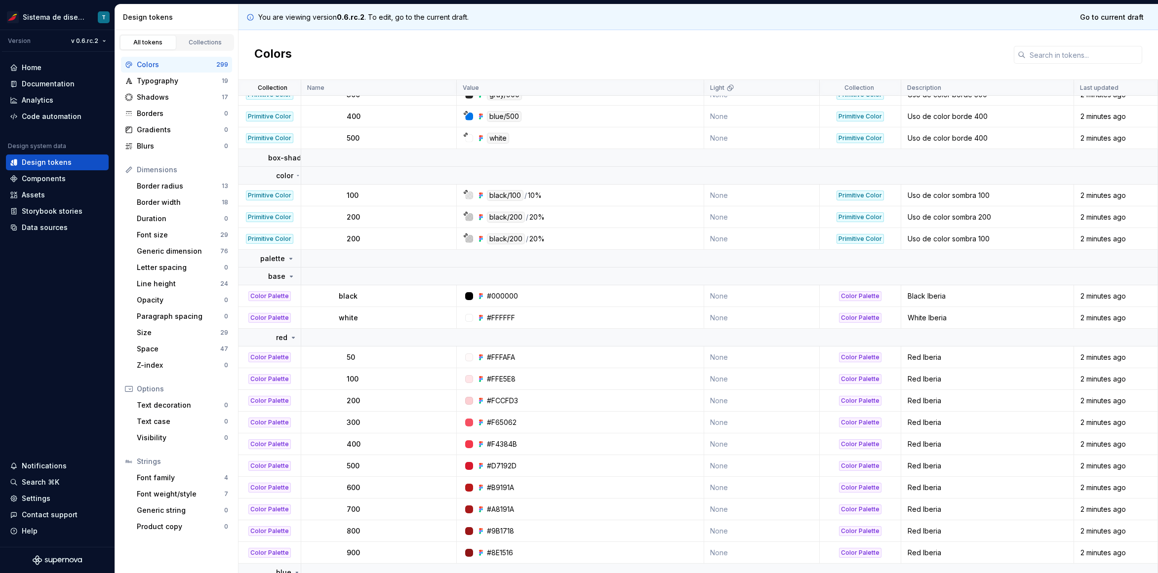
scroll to position [5951, 0]
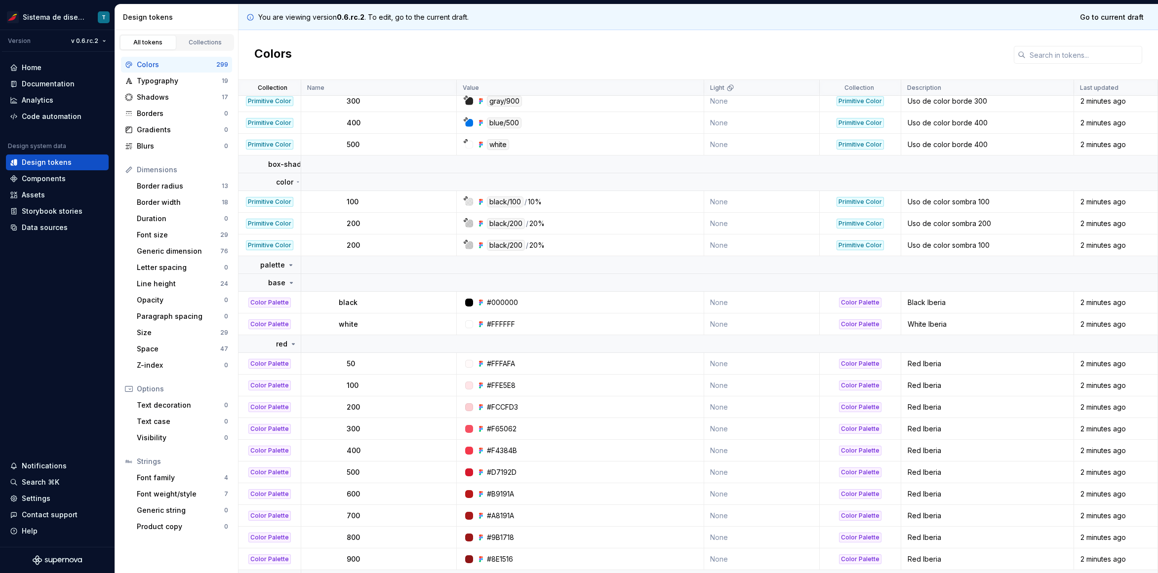
click at [451, 224] on div "200" at bounding box center [401, 224] width 109 height 10
click at [88, 40] on html "Sistema de diseño Iberia T Version v 0.6.rc.2 Home Documentation Analytics Code…" at bounding box center [579, 286] width 1158 height 573
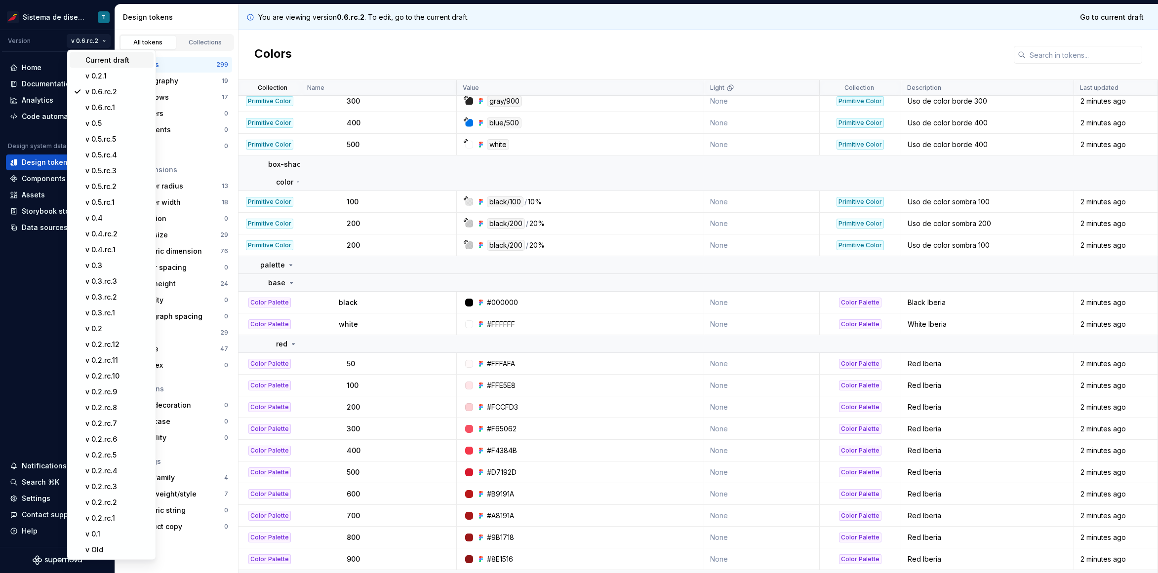
click at [93, 59] on div "Current draft" at bounding box center [117, 60] width 64 height 10
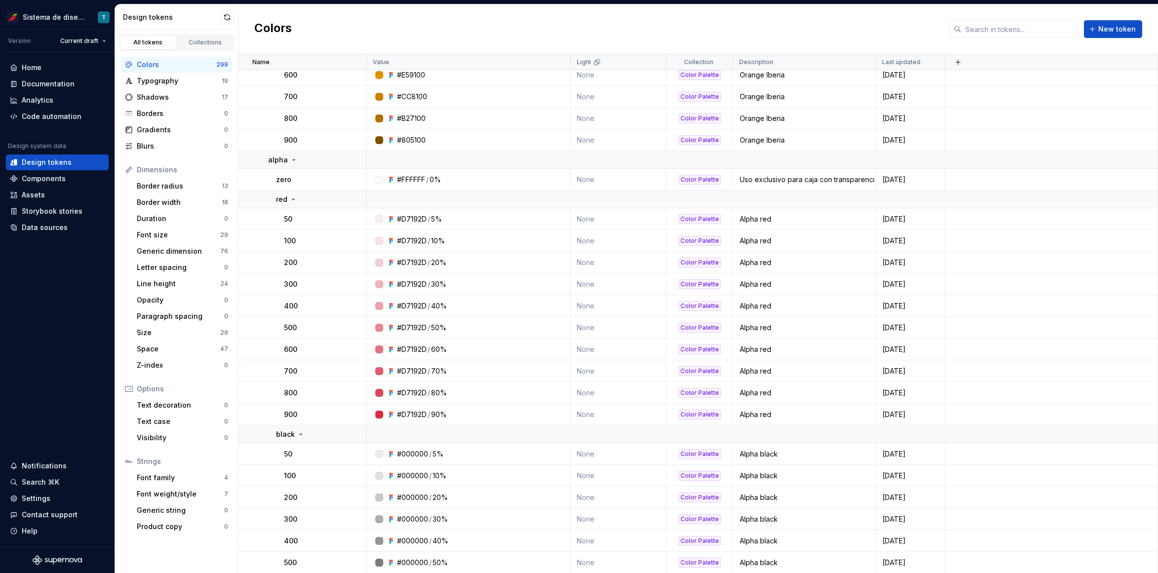
scroll to position [7272, 0]
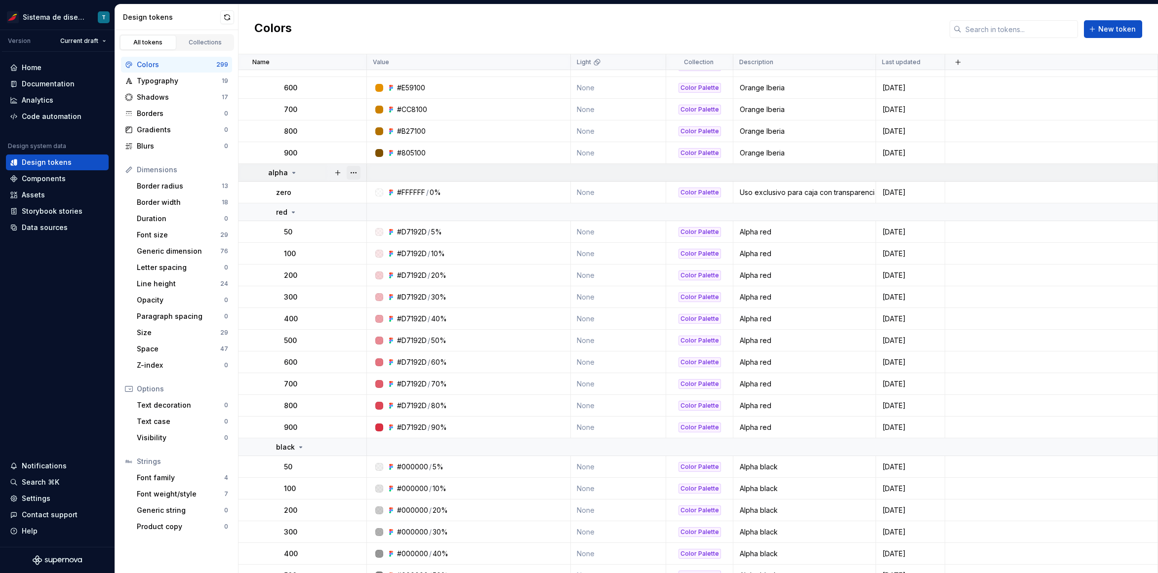
click at [358, 171] on button "button" at bounding box center [354, 173] width 14 height 14
click at [296, 193] on html "Sistema de diseño Iberia T Version Current draft Home Documentation Analytics C…" at bounding box center [579, 286] width 1158 height 573
click at [353, 194] on div "zero" at bounding box center [321, 193] width 90 height 10
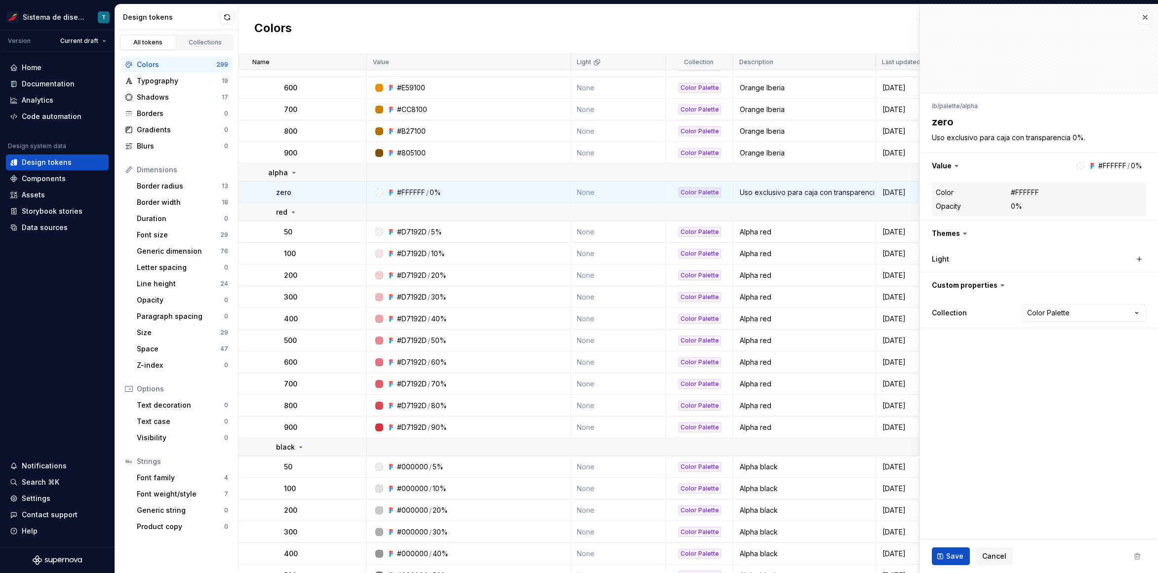
click at [285, 194] on p "zero" at bounding box center [283, 193] width 15 height 10
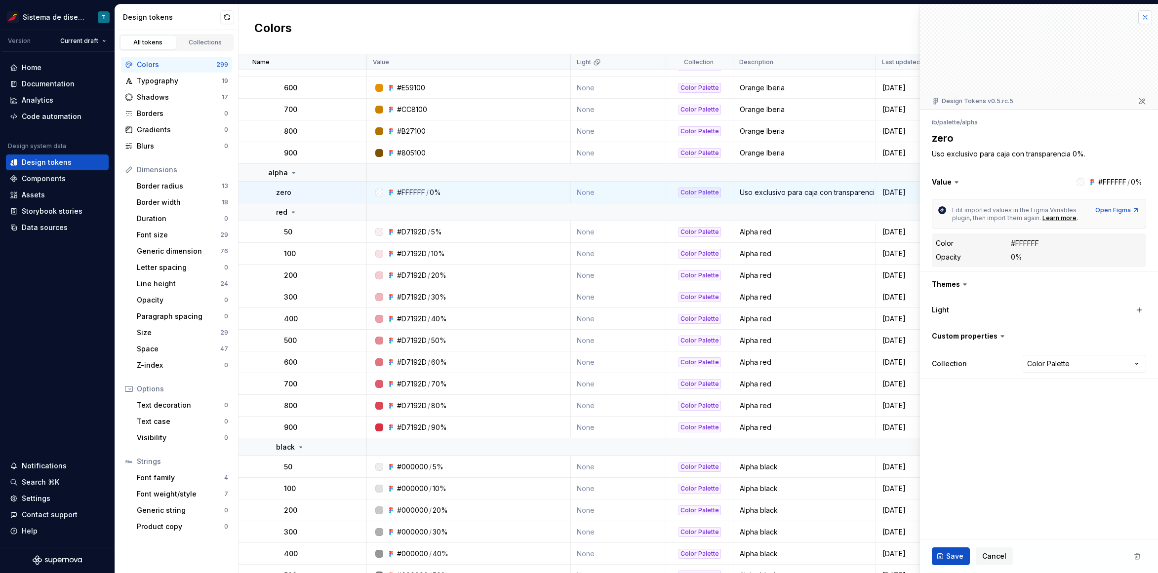
click at [1147, 18] on button "button" at bounding box center [1145, 17] width 14 height 14
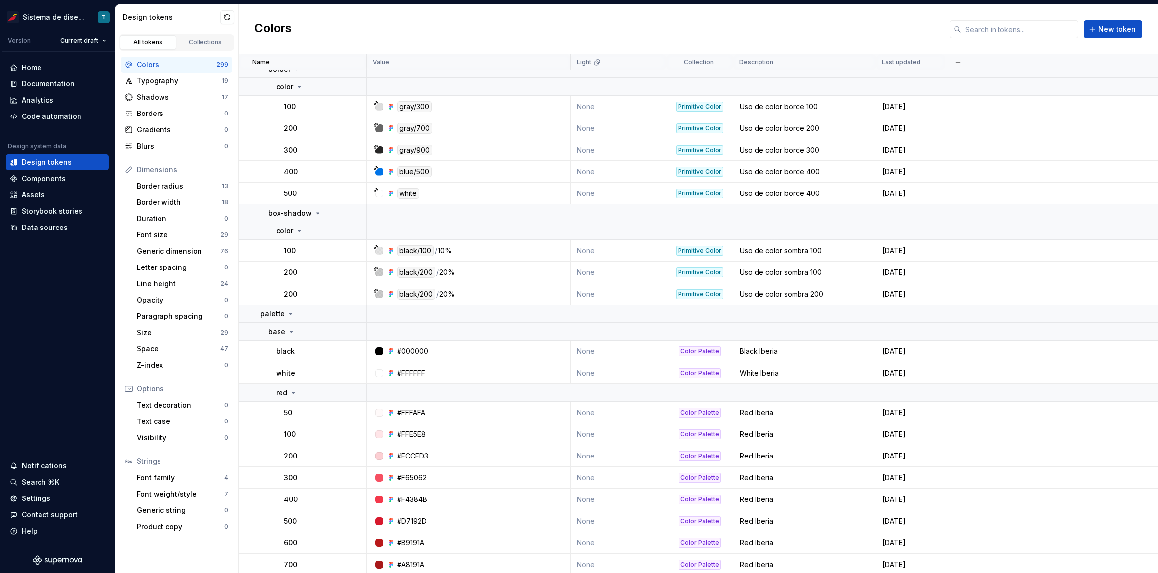
scroll to position [5851, 0]
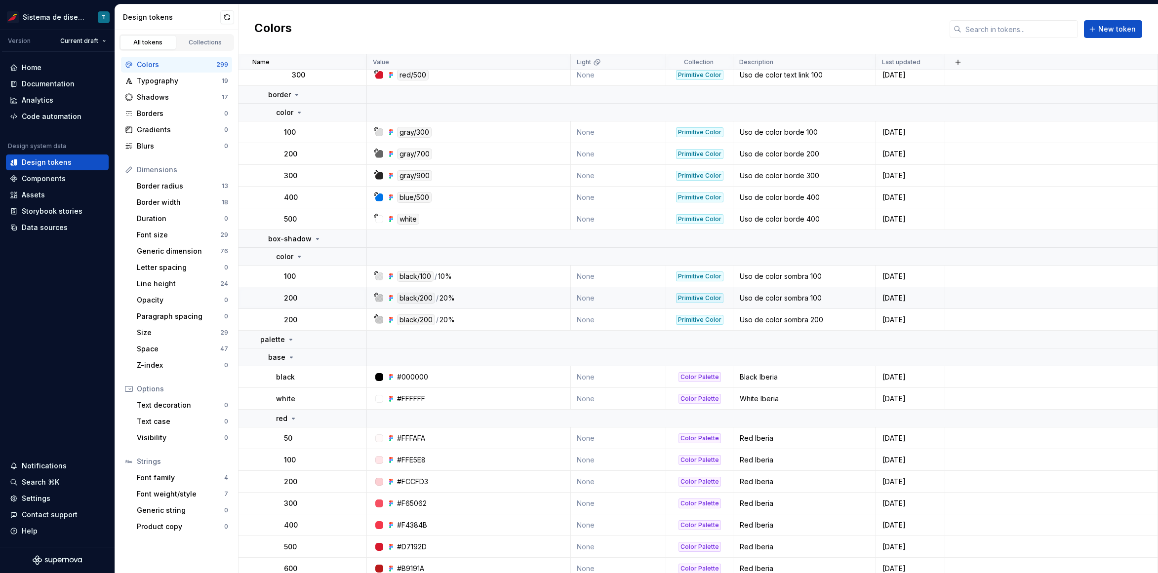
click at [354, 298] on div "200" at bounding box center [325, 298] width 82 height 10
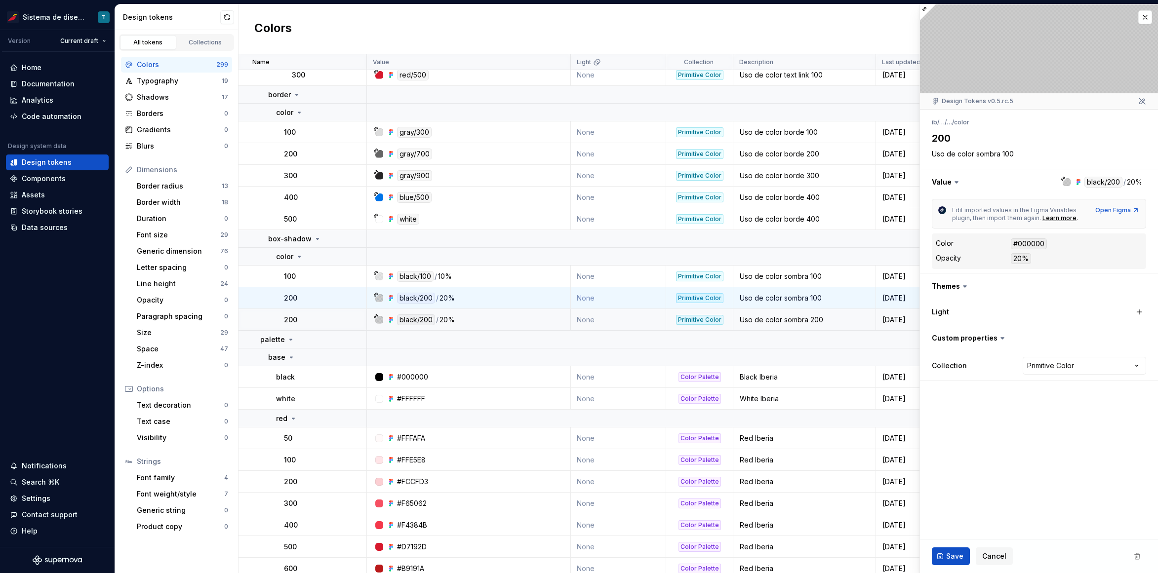
click at [301, 319] on div "200" at bounding box center [325, 320] width 82 height 10
click at [310, 298] on div "200" at bounding box center [325, 298] width 82 height 10
click at [354, 277] on div "100" at bounding box center [325, 277] width 82 height 10
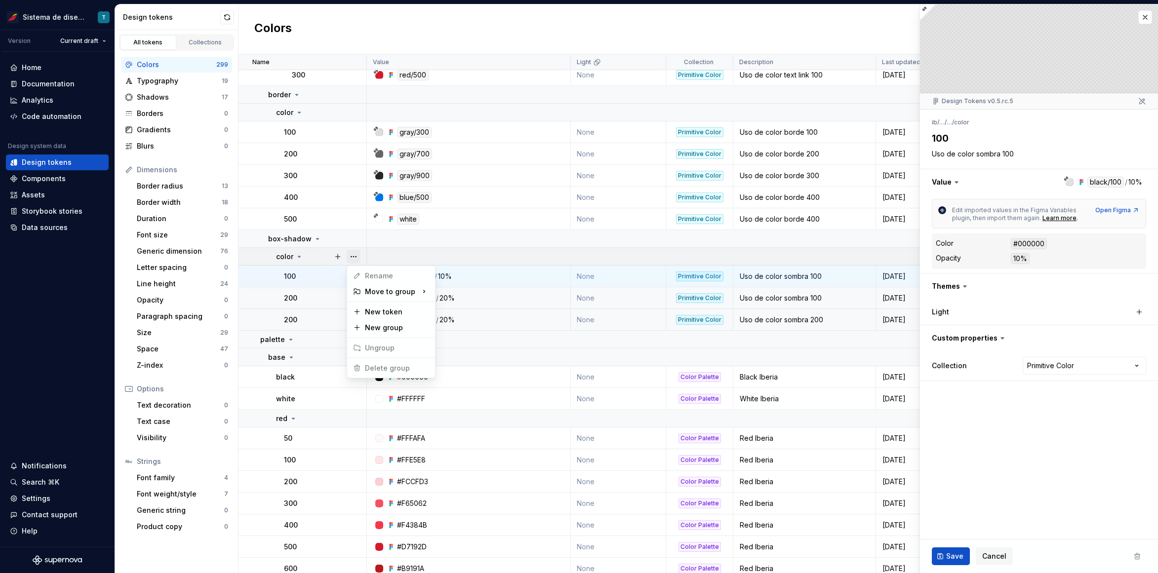
click at [357, 257] on button "button" at bounding box center [354, 257] width 14 height 14
click at [321, 285] on html "Sistema de diseño Iberia T Version Current draft Home Documentation Analytics C…" at bounding box center [579, 286] width 1158 height 573
click at [354, 217] on div "500" at bounding box center [325, 219] width 82 height 10
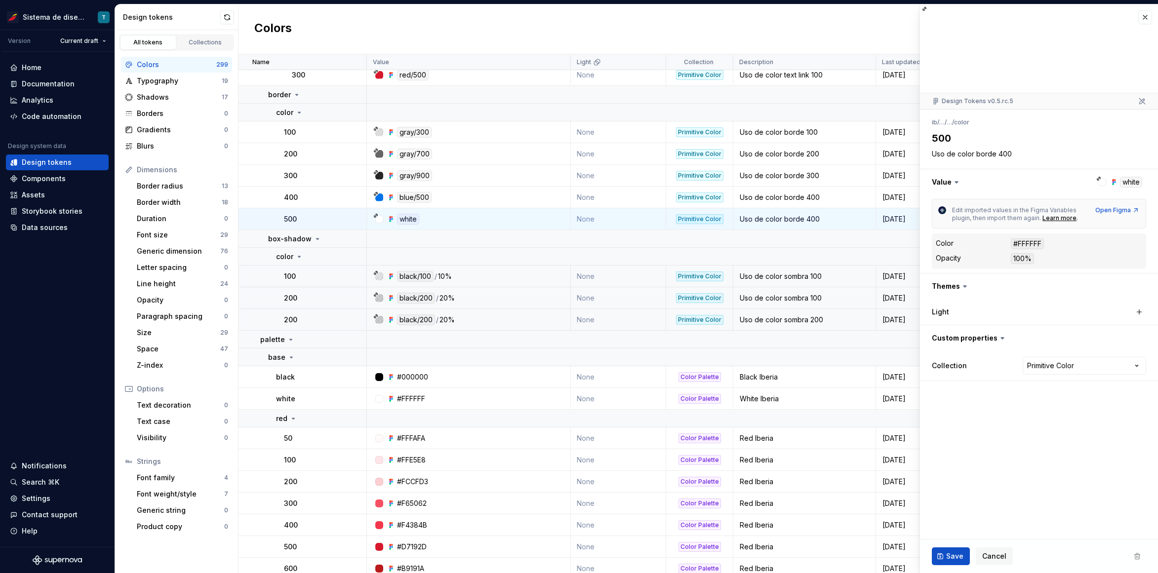
click at [352, 323] on div "200" at bounding box center [325, 320] width 82 height 10
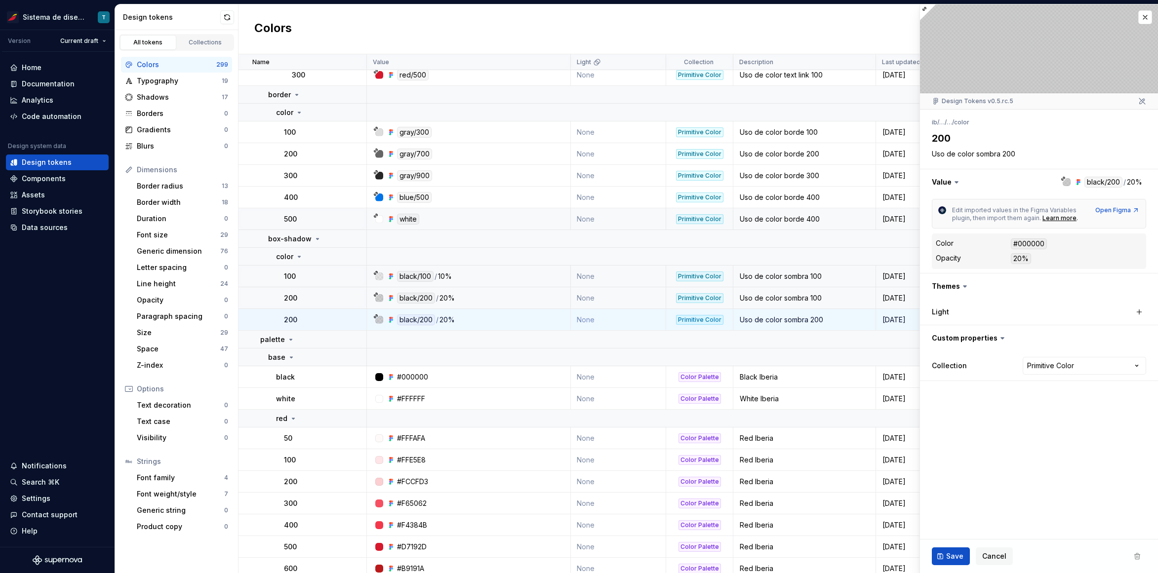
click at [325, 295] on div "200" at bounding box center [325, 298] width 82 height 10
click at [275, 321] on td "200" at bounding box center [303, 320] width 128 height 22
type textarea "*"
